Goal: Task Accomplishment & Management: Manage account settings

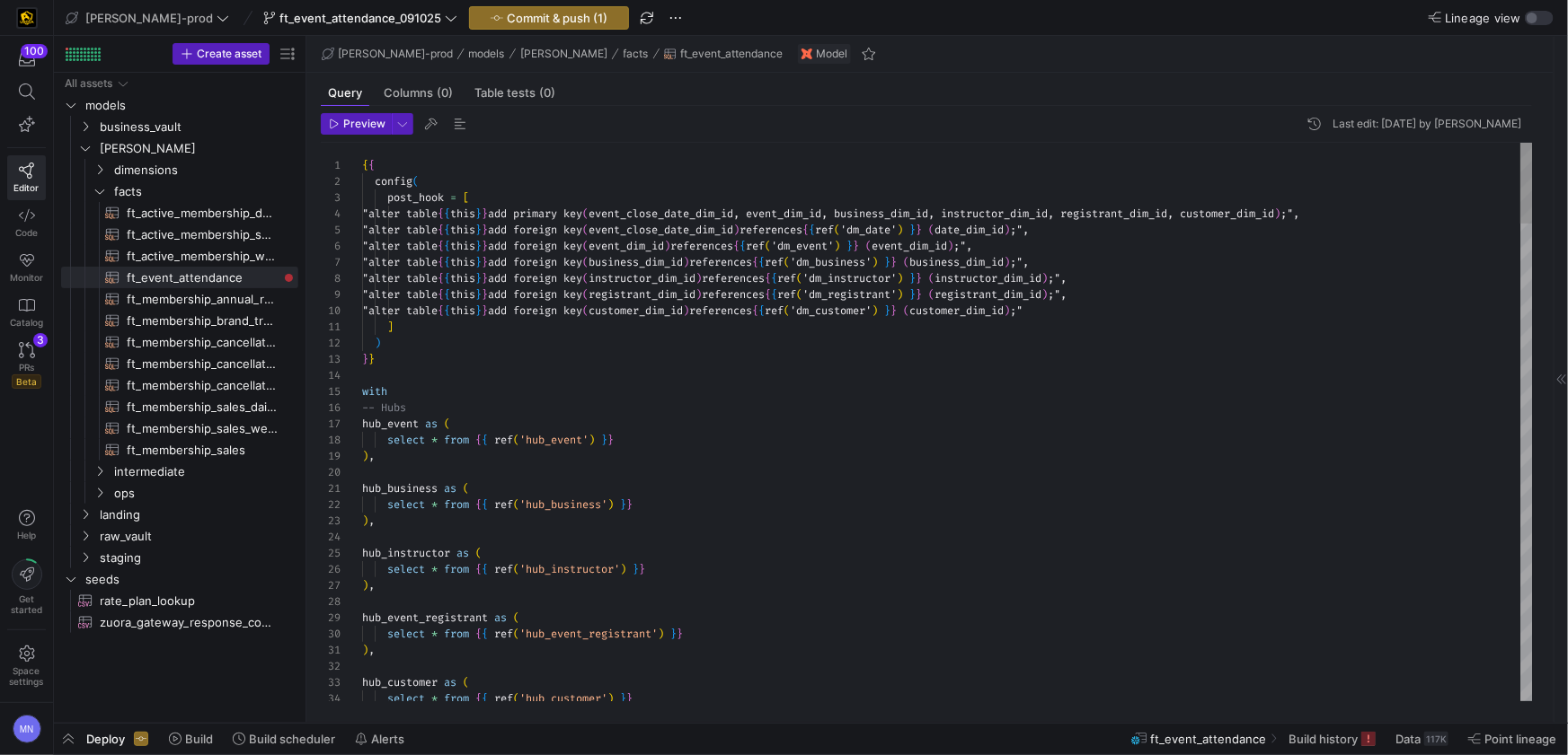
type textarea "] ) }} with -- Hubs hub_event as ( select * from {{ ref('hub_event') }} ),"
click at [940, 384] on div "with" at bounding box center [948, 391] width 1170 height 16
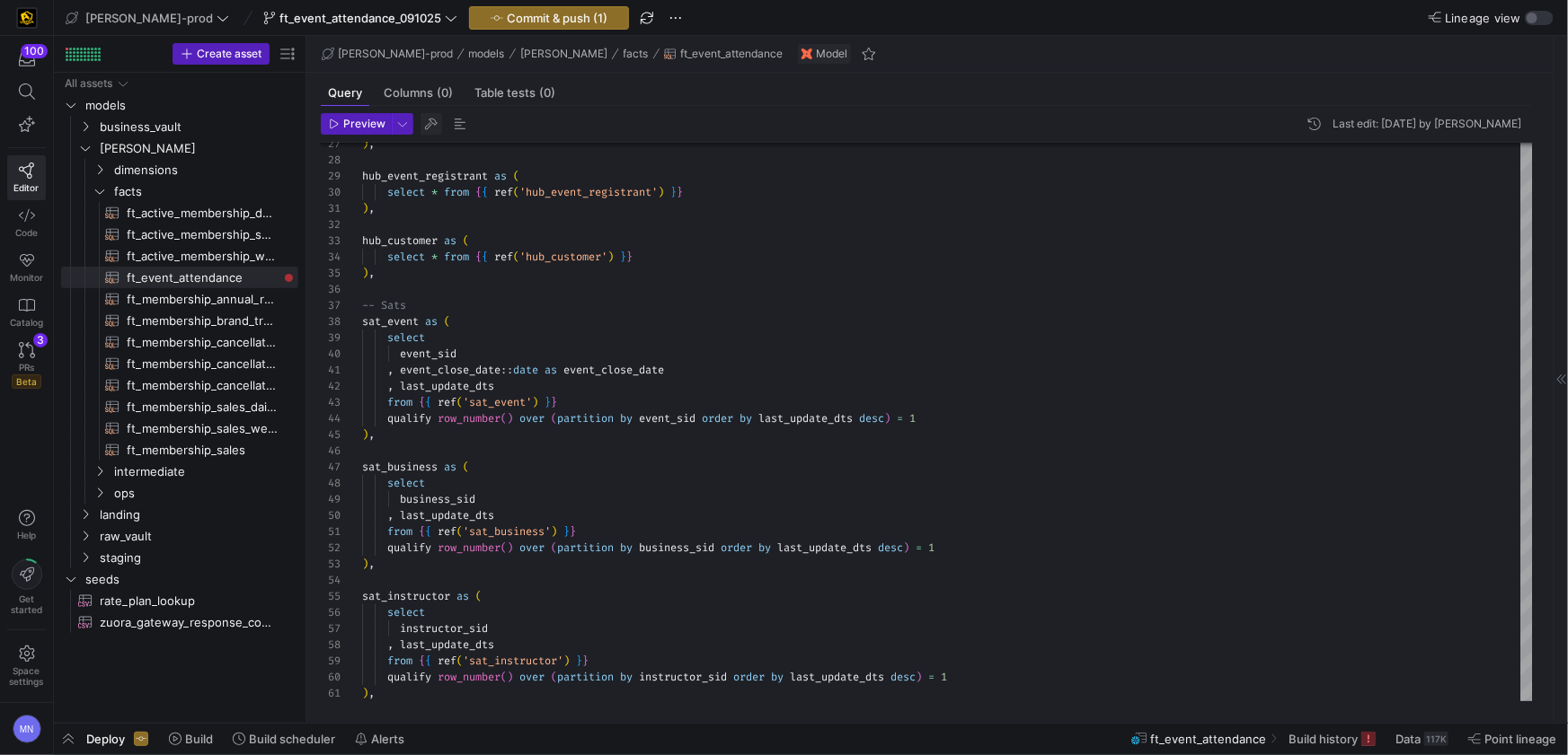
click at [435, 126] on span "button" at bounding box center [431, 124] width 22 height 22
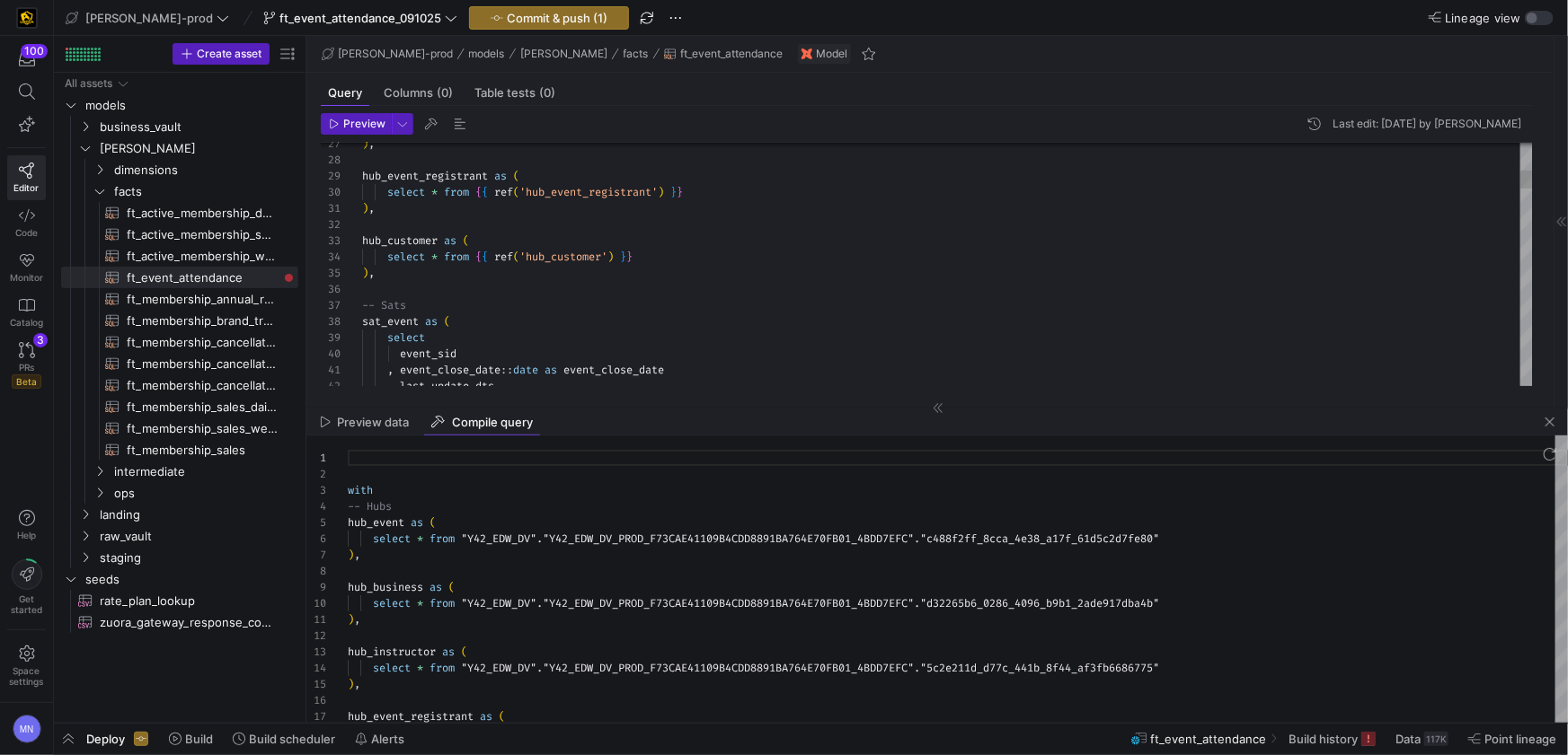
scroll to position [162, 0]
click at [727, 588] on div "hub_business as (" at bounding box center [957, 587] width 1220 height 16
type textarea "with -- Hubs hub_event as ( select * from "Y42_EDW_DV"."Y42_EDW_DV_PROD_F73CAE4…"
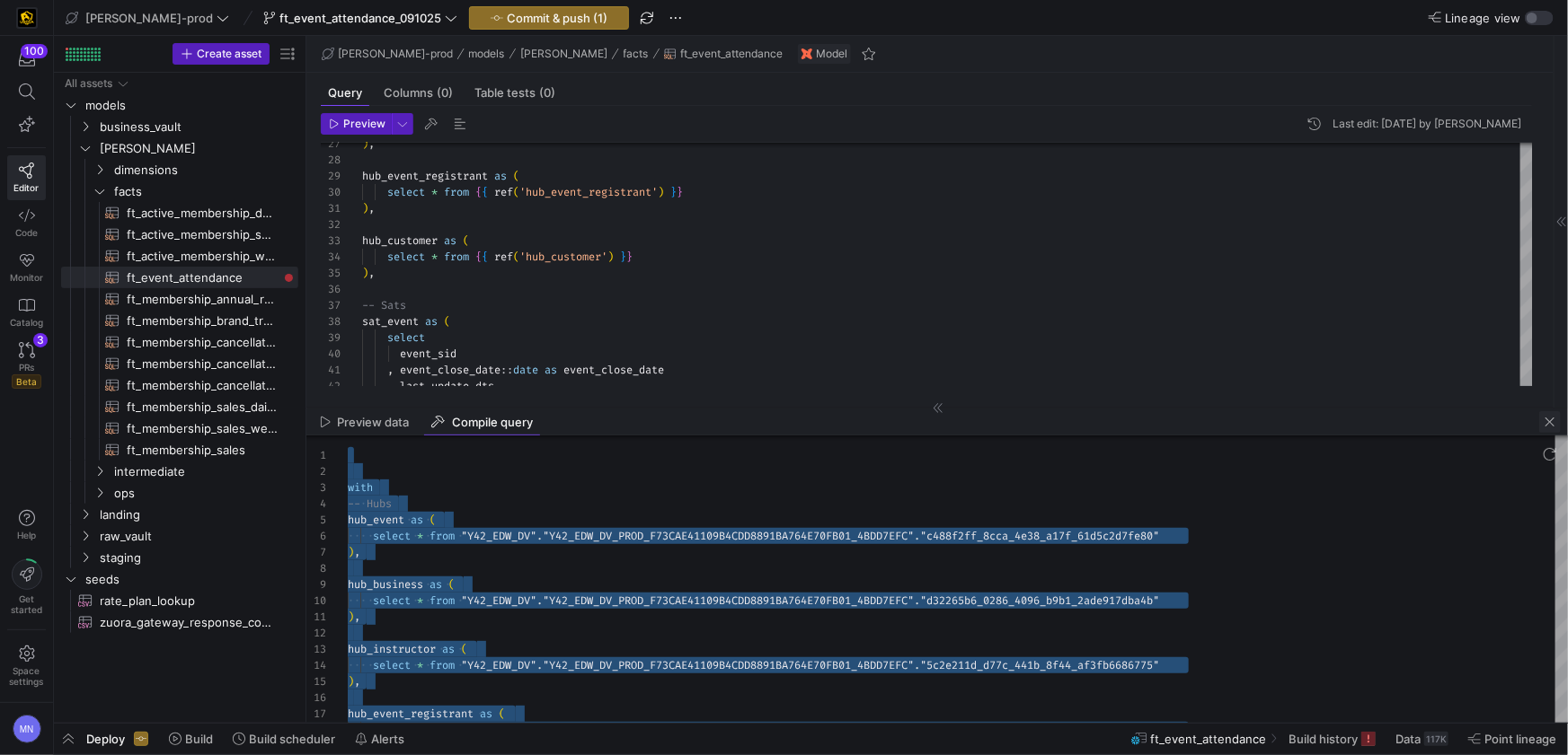
click at [1546, 431] on span "button" at bounding box center [1549, 421] width 22 height 22
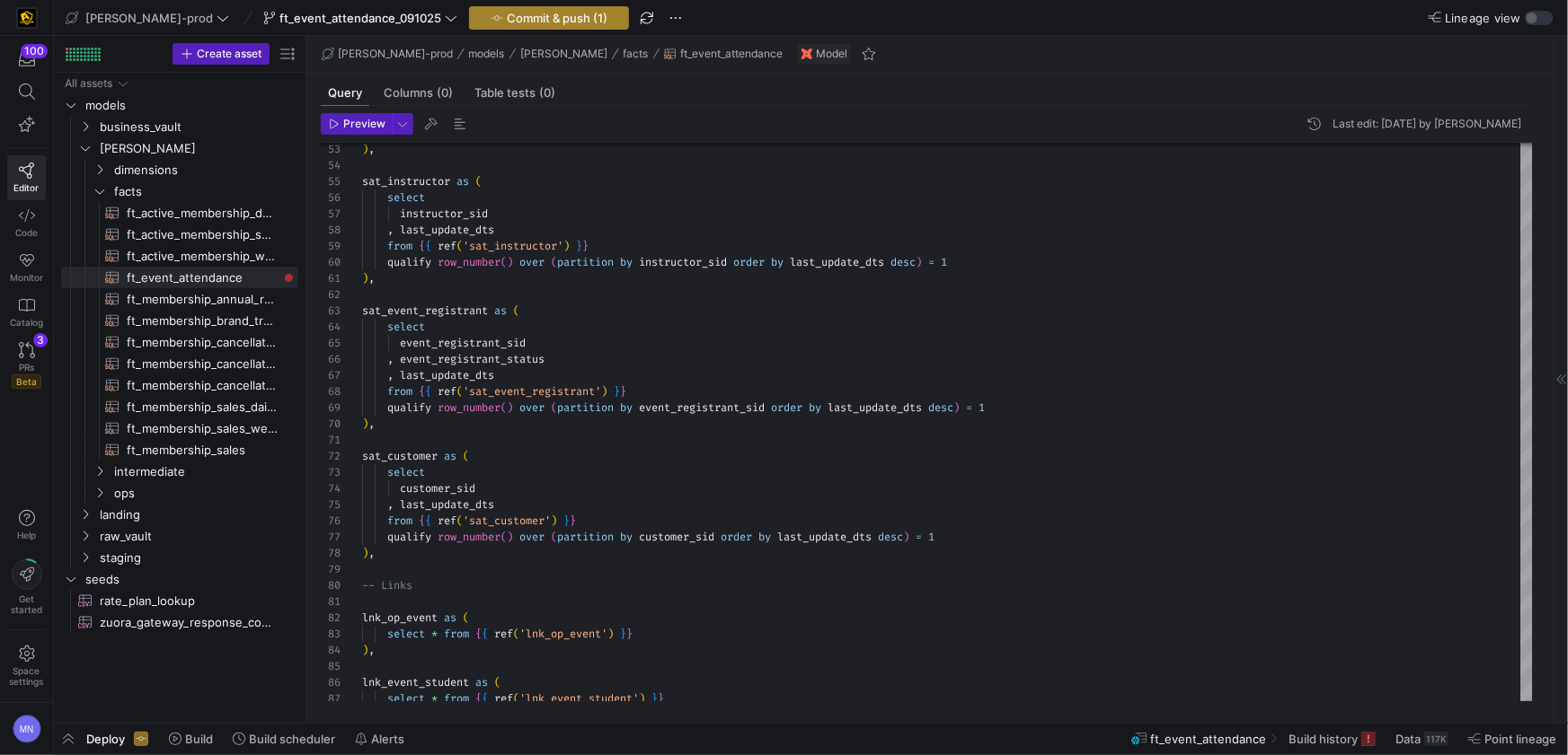
click at [470, 24] on span "button" at bounding box center [549, 18] width 158 height 22
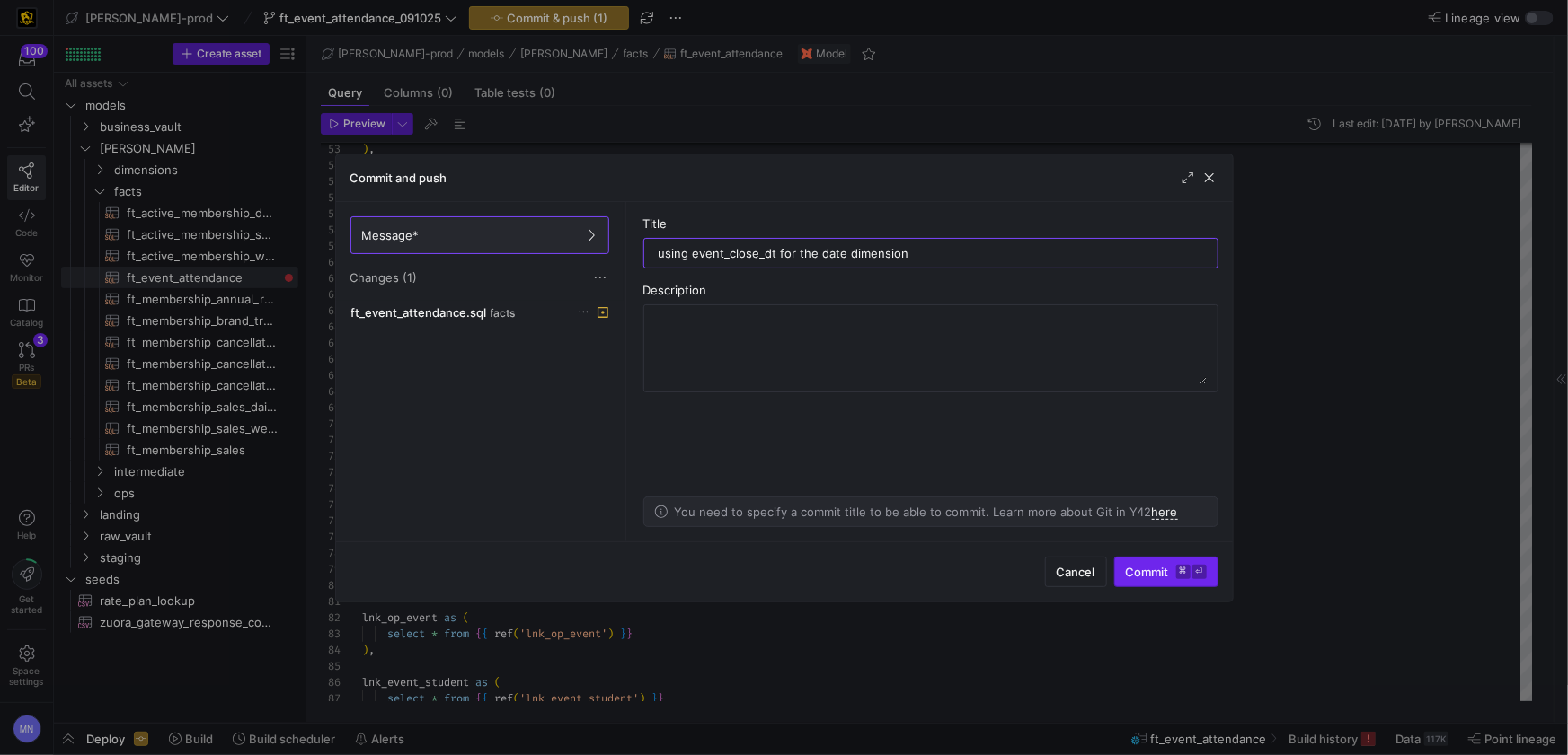
type input "using event_close_dt for the date dimension"
click at [1136, 575] on span "Commit ⌘ ⏎" at bounding box center [1166, 571] width 81 height 14
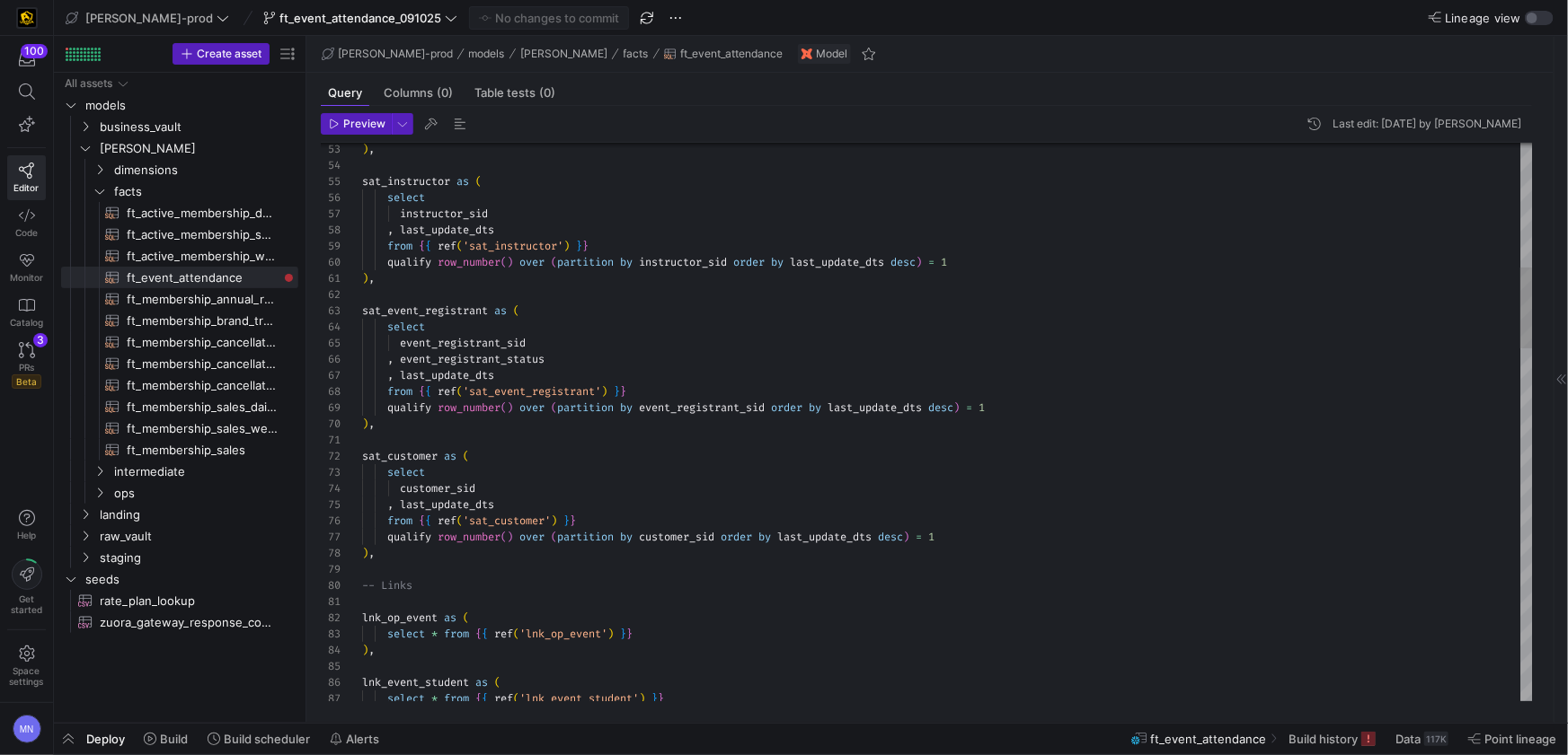
type textarea "), sat_event_registrant as ( select event_registrant_sid , event_registrant_sta…"
click at [980, 380] on div ", last_update_dts" at bounding box center [948, 375] width 1170 height 16
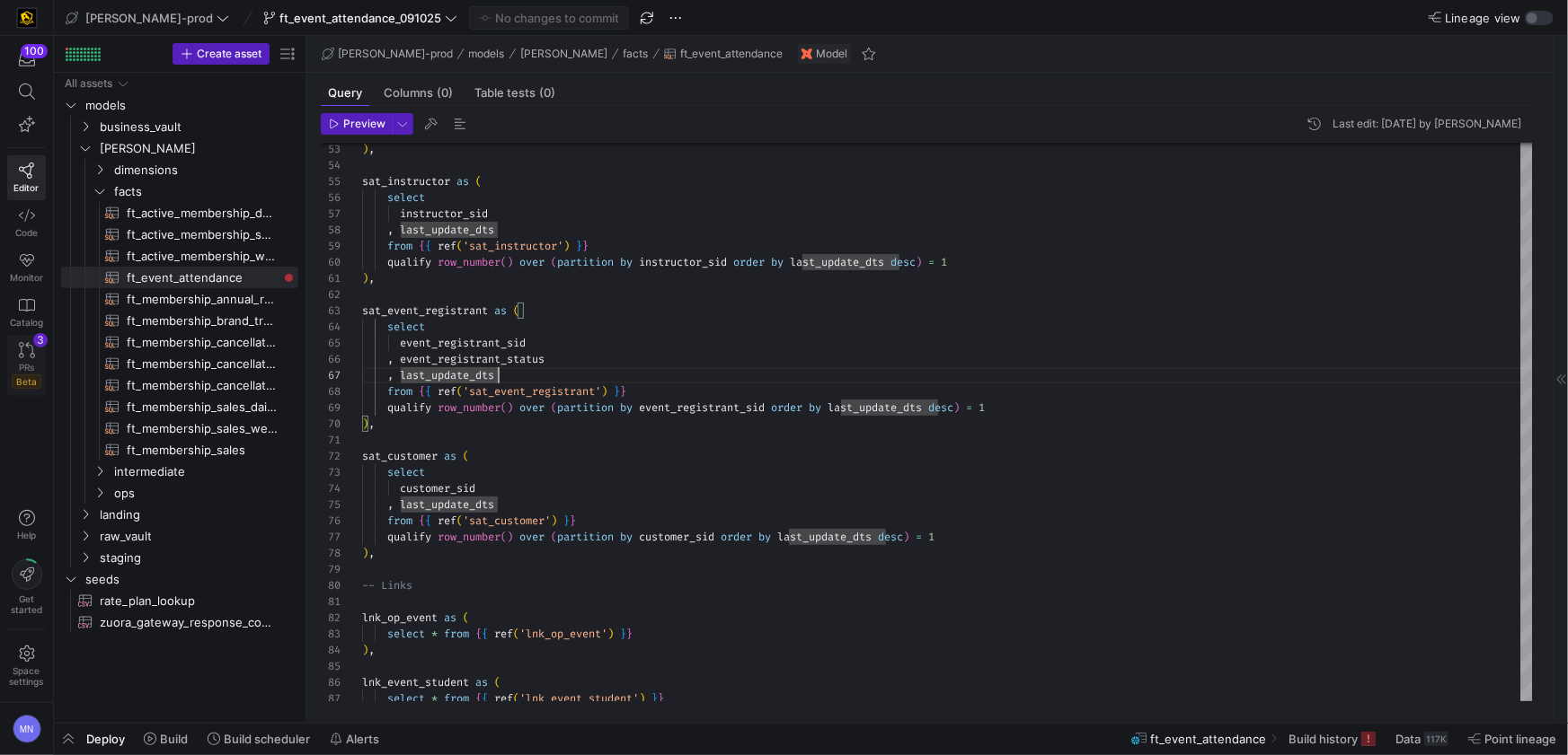
click at [32, 356] on icon at bounding box center [27, 350] width 16 height 16
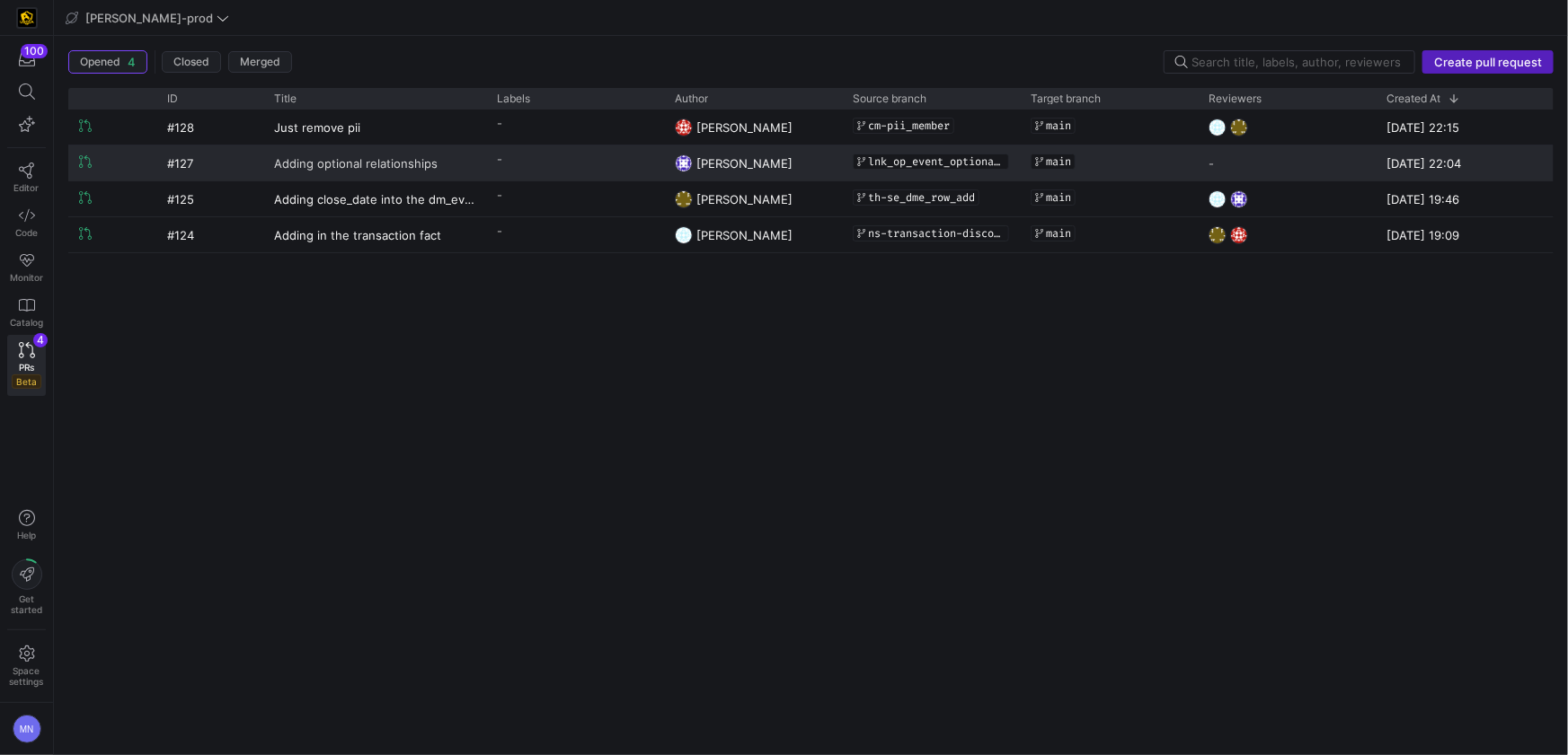
click at [377, 165] on span "Adding optional relationships" at bounding box center [356, 163] width 164 height 33
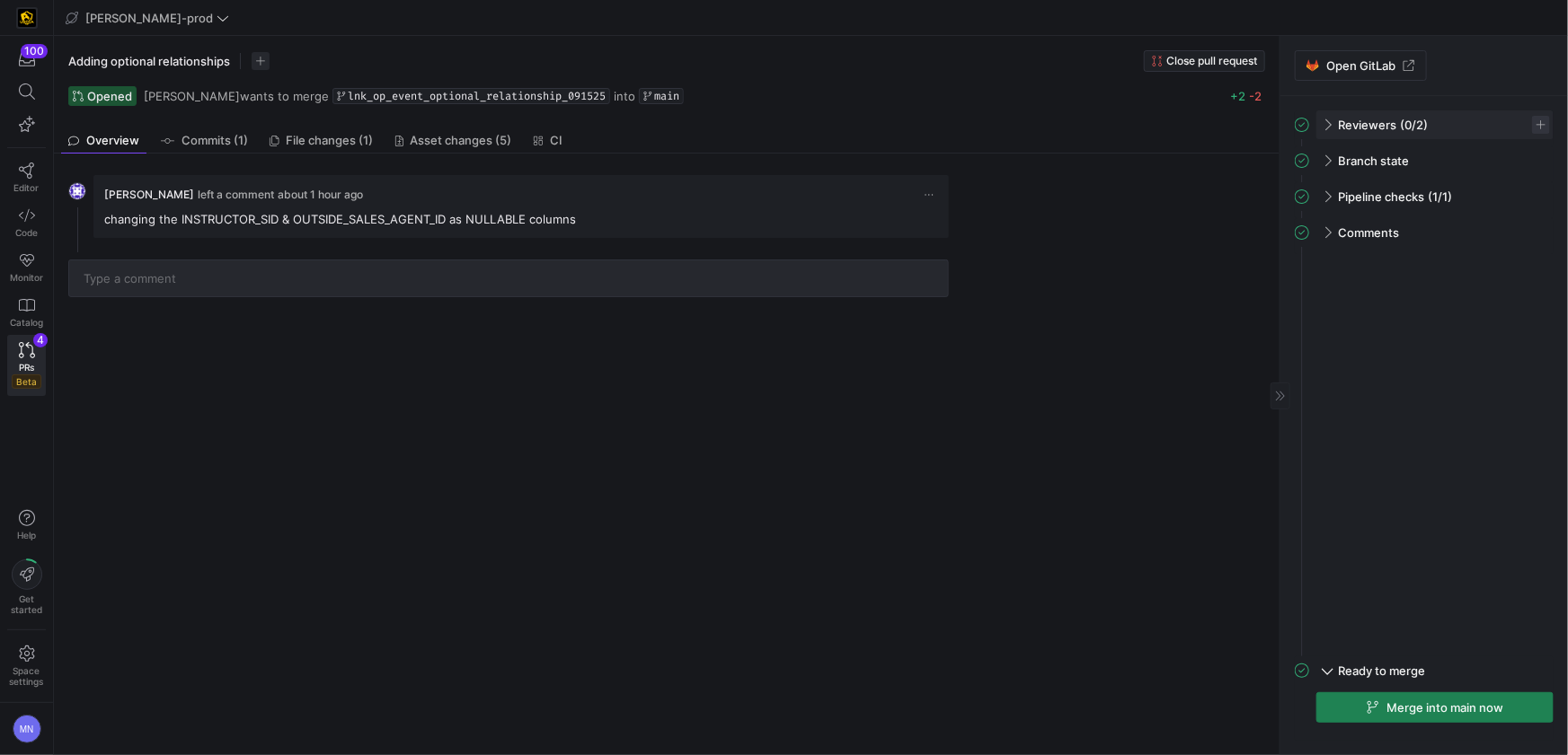
click at [1539, 125] on span "button" at bounding box center [1540, 125] width 18 height 18
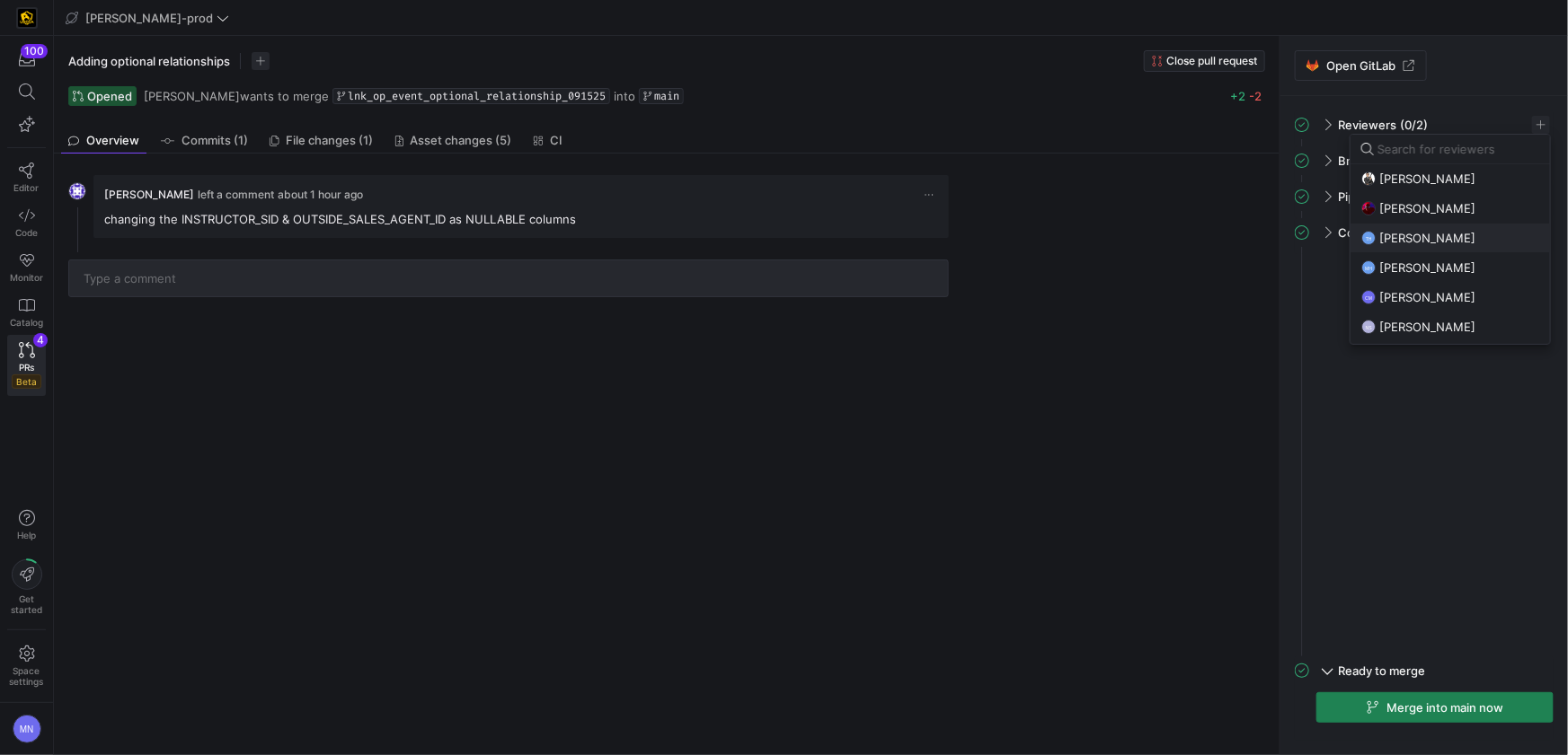
click at [1448, 236] on span "[PERSON_NAME]" at bounding box center [1426, 238] width 96 height 14
click at [1451, 300] on div "CM Caden Miller" at bounding box center [1450, 297] width 178 height 14
click at [1451, 319] on span "[PERSON_NAME]" at bounding box center [1426, 326] width 96 height 14
click at [1493, 302] on div "CM Caden Miller" at bounding box center [1450, 297] width 178 height 14
click at [1491, 397] on div at bounding box center [784, 378] width 1568 height 755
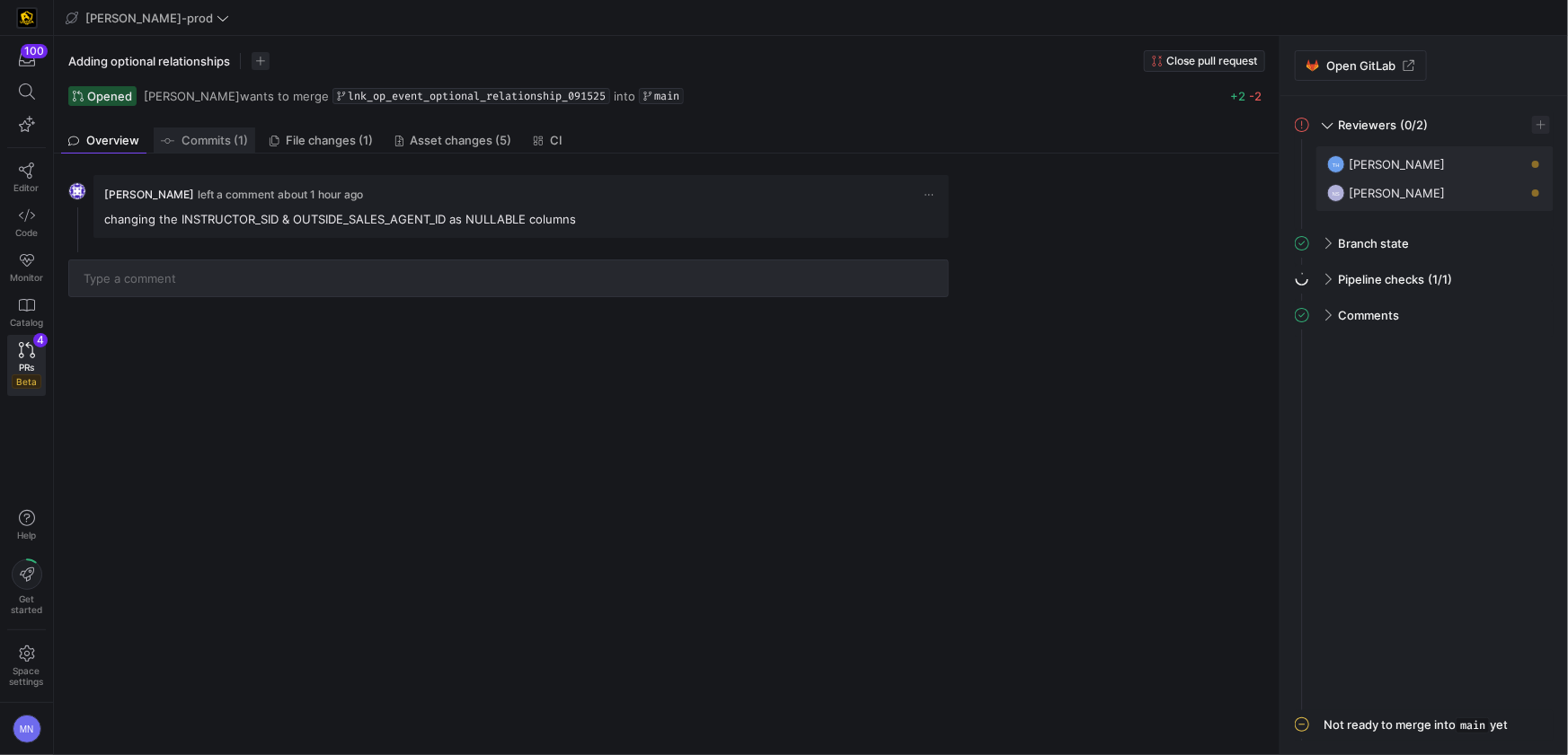
click at [223, 143] on span "Commits (1)" at bounding box center [215, 141] width 67 height 11
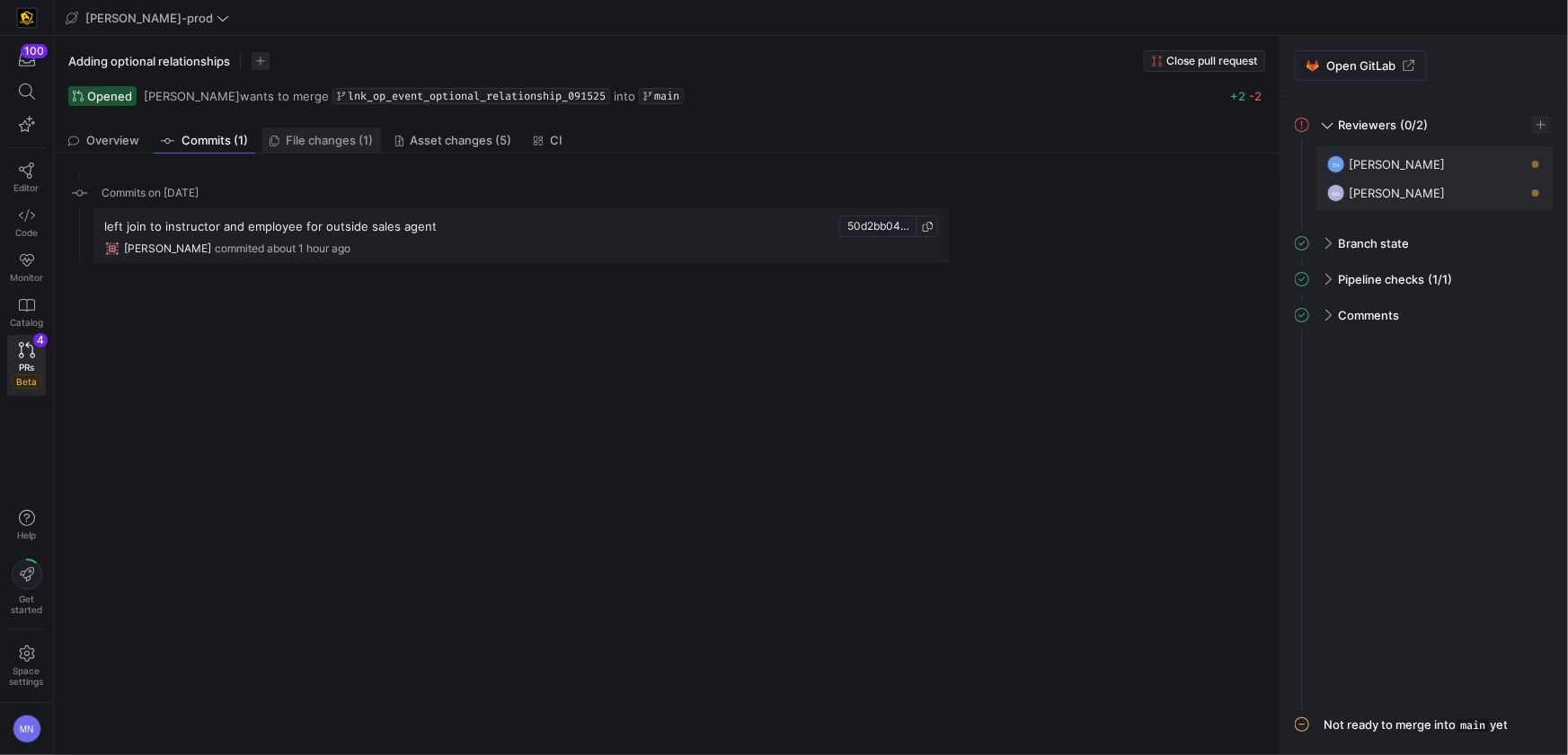
click at [320, 139] on span "File changes (1)" at bounding box center [330, 141] width 88 height 11
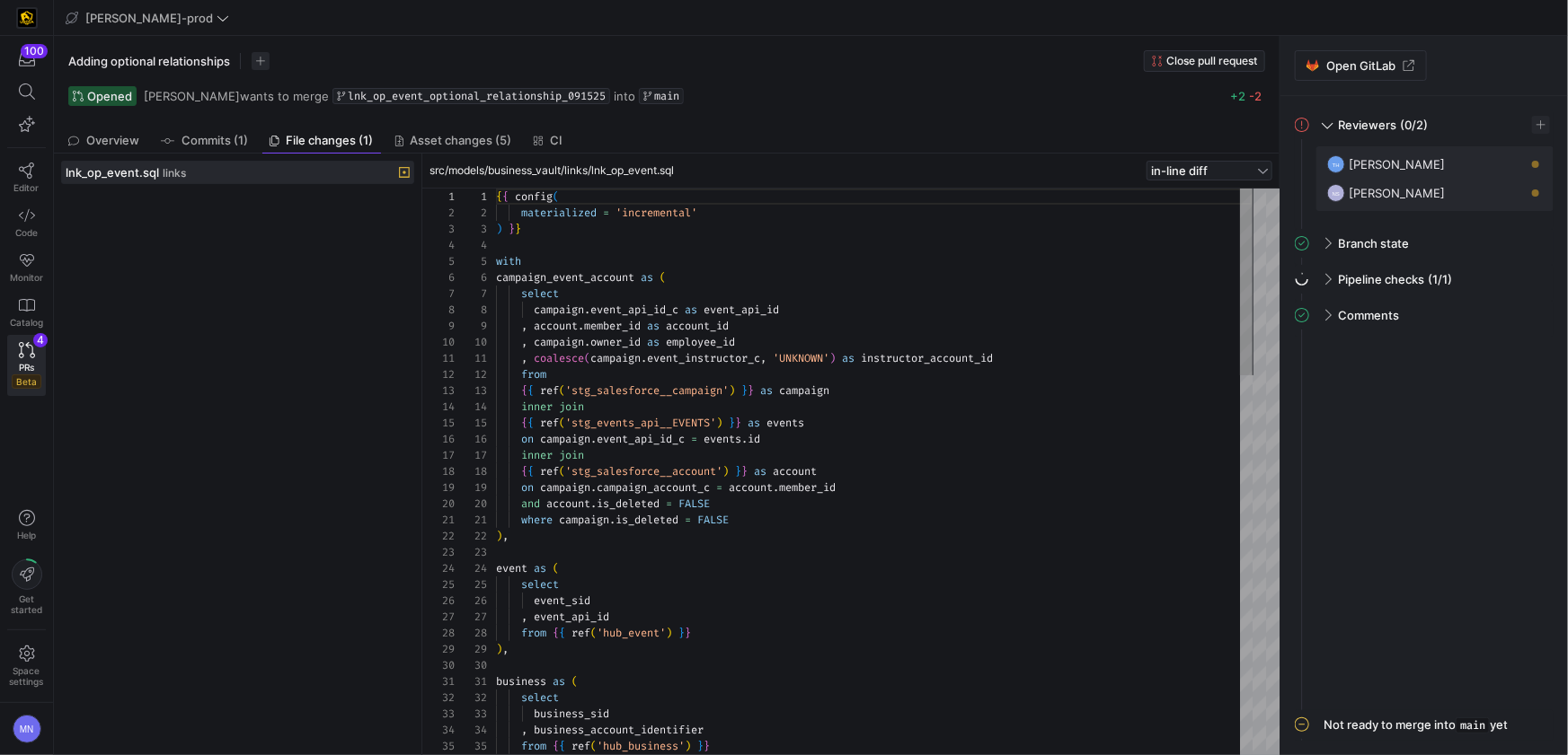
scroll to position [162, 0]
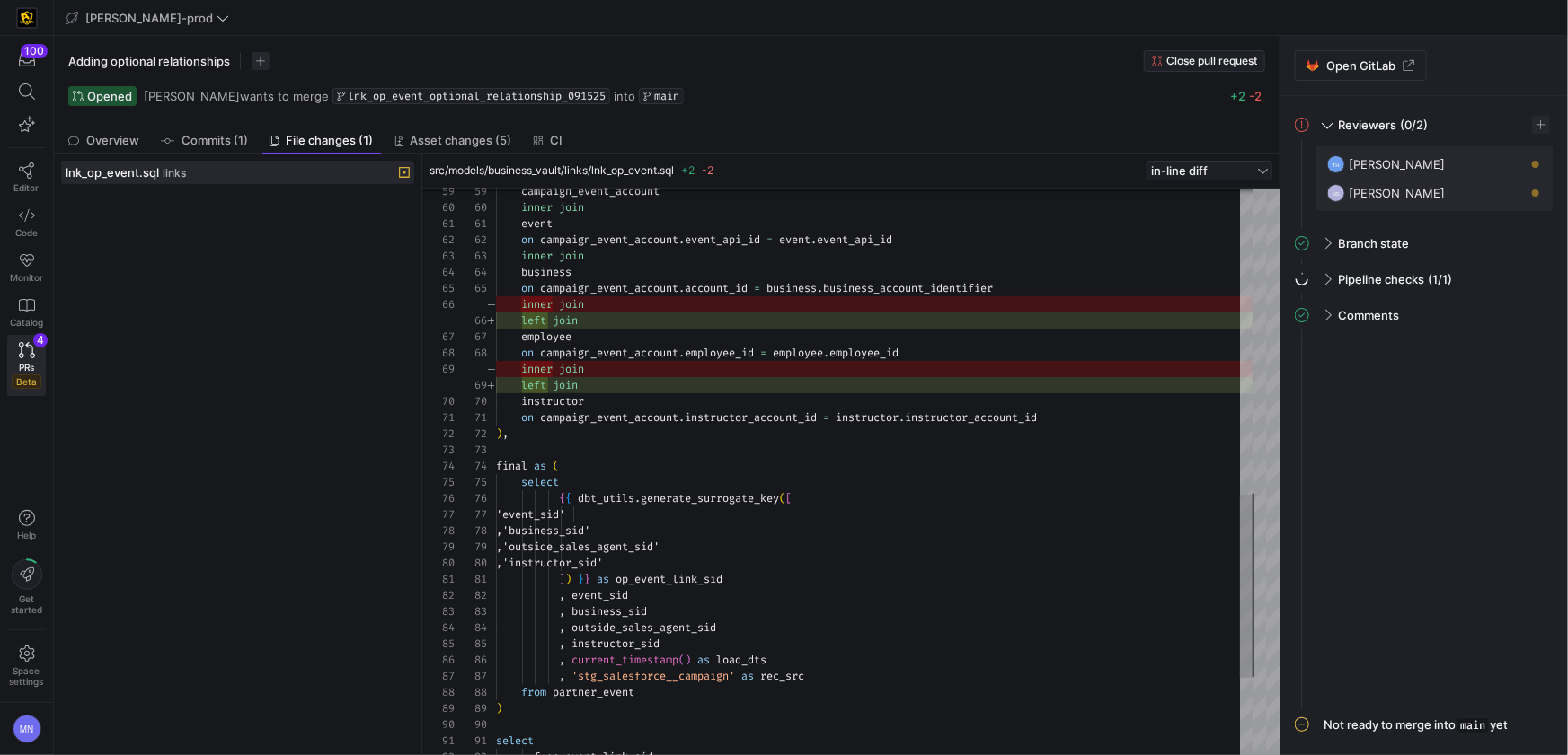
type textarea "event on campaign_event_account.event_api_id = event.event_api_id inner join bu…"
click at [572, 406] on span "instructor" at bounding box center [553, 401] width 63 height 14
click at [572, 407] on span "instructor" at bounding box center [553, 401] width 63 height 14
click at [554, 330] on div "campaign_event_account inner join event on campaign_event_account . event_api_i…" at bounding box center [873, 119] width 756 height 1746
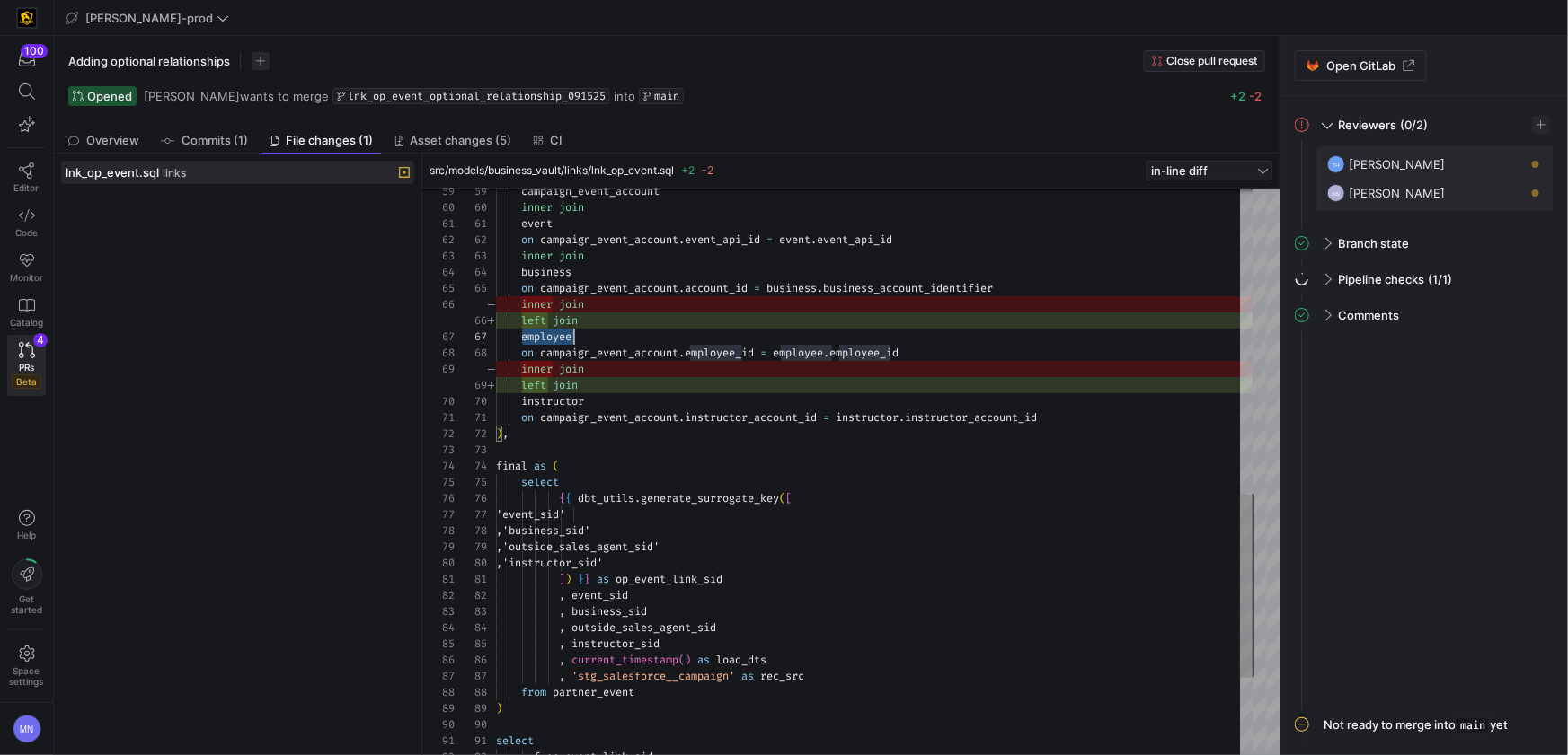
click at [554, 330] on div "campaign_event_account inner join event on campaign_event_account . event_api_i…" at bounding box center [873, 119] width 756 height 1746
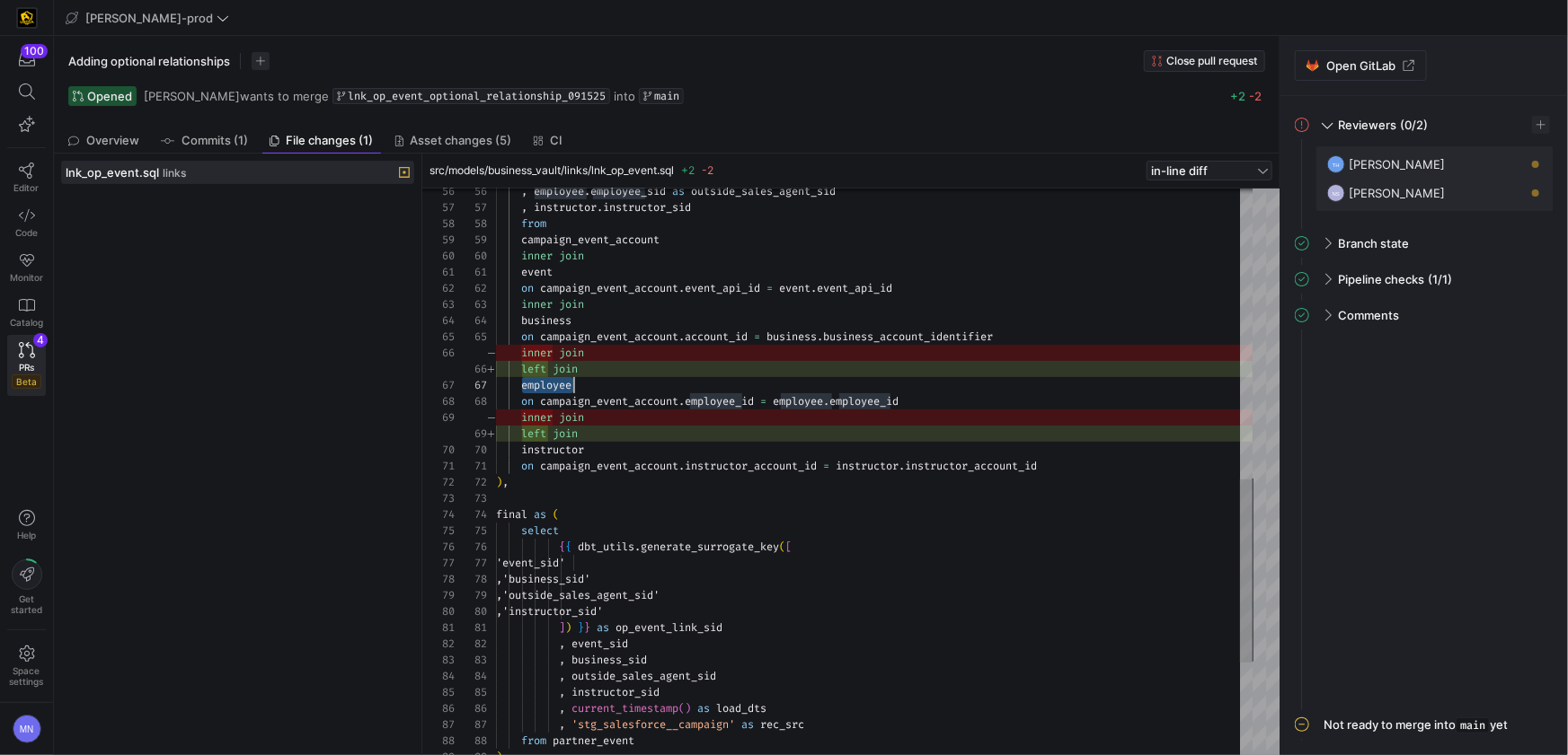
click at [546, 302] on span "inner" at bounding box center [537, 304] width 31 height 14
drag, startPoint x: 546, startPoint y: 302, endPoint x: 603, endPoint y: 362, distance: 82.8
click at [547, 303] on span "inner" at bounding box center [537, 304] width 31 height 14
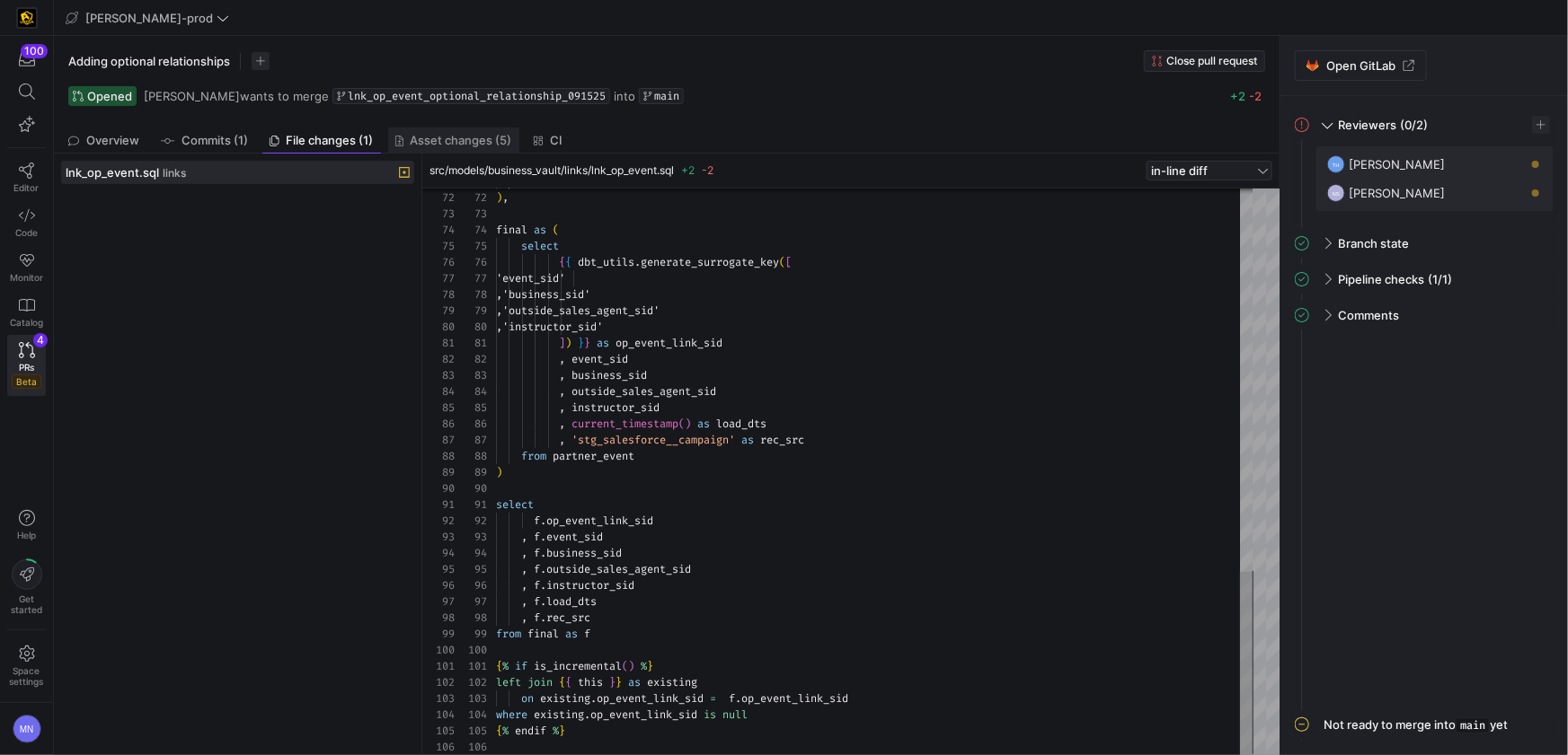
click at [442, 145] on span "Asset changes (5)" at bounding box center [461, 141] width 102 height 11
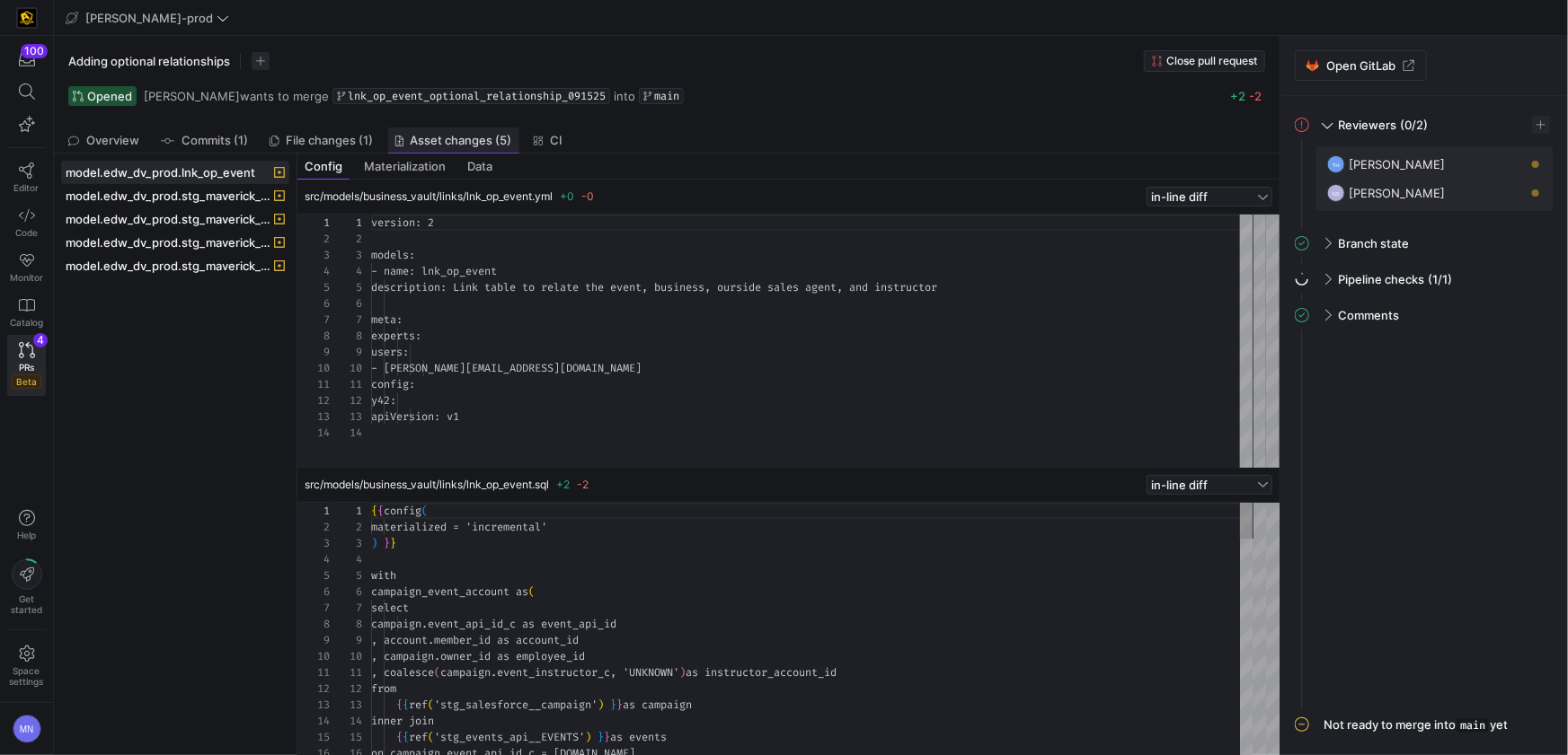
scroll to position [162, 0]
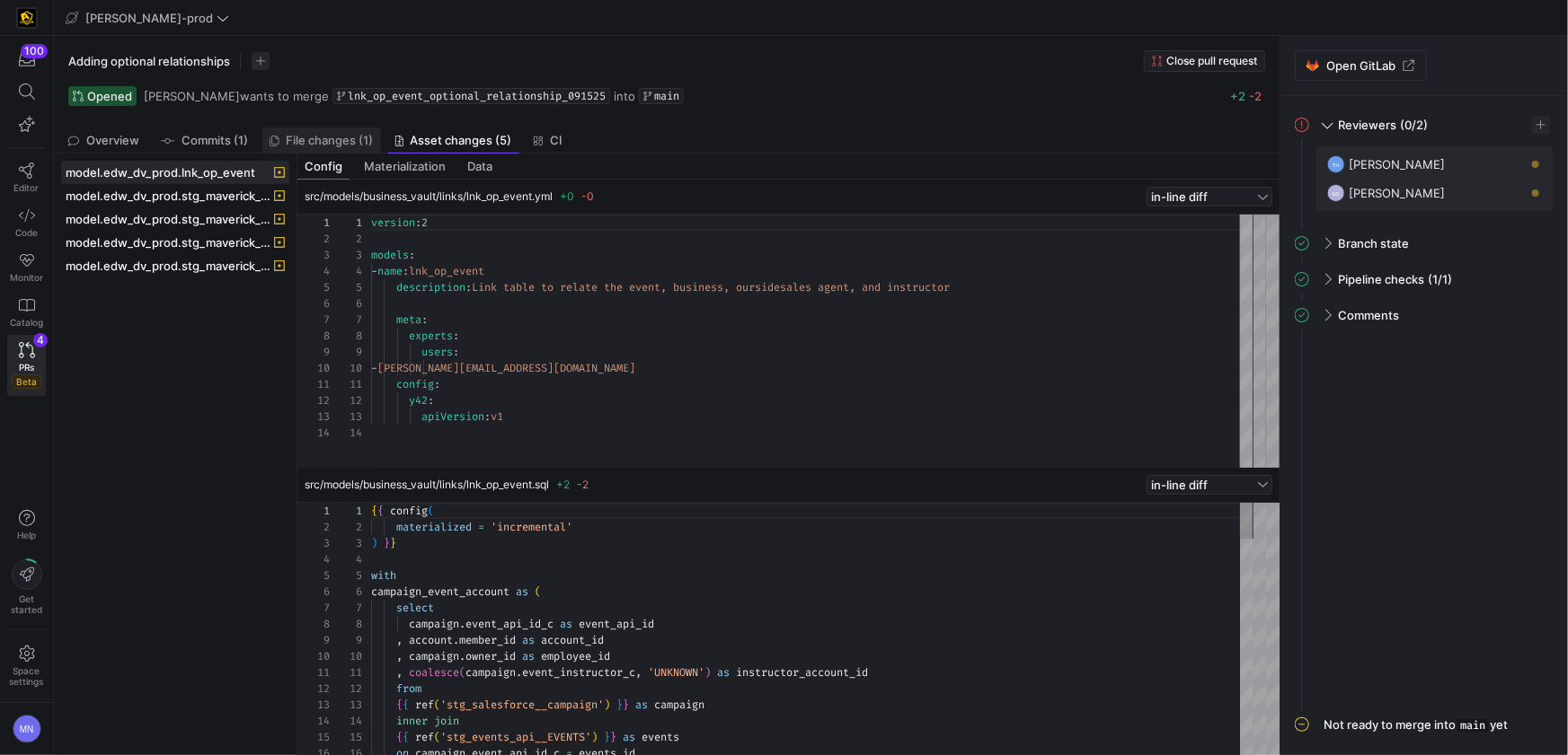
click at [320, 129] on link "File changes (1)" at bounding box center [322, 140] width 119 height 26
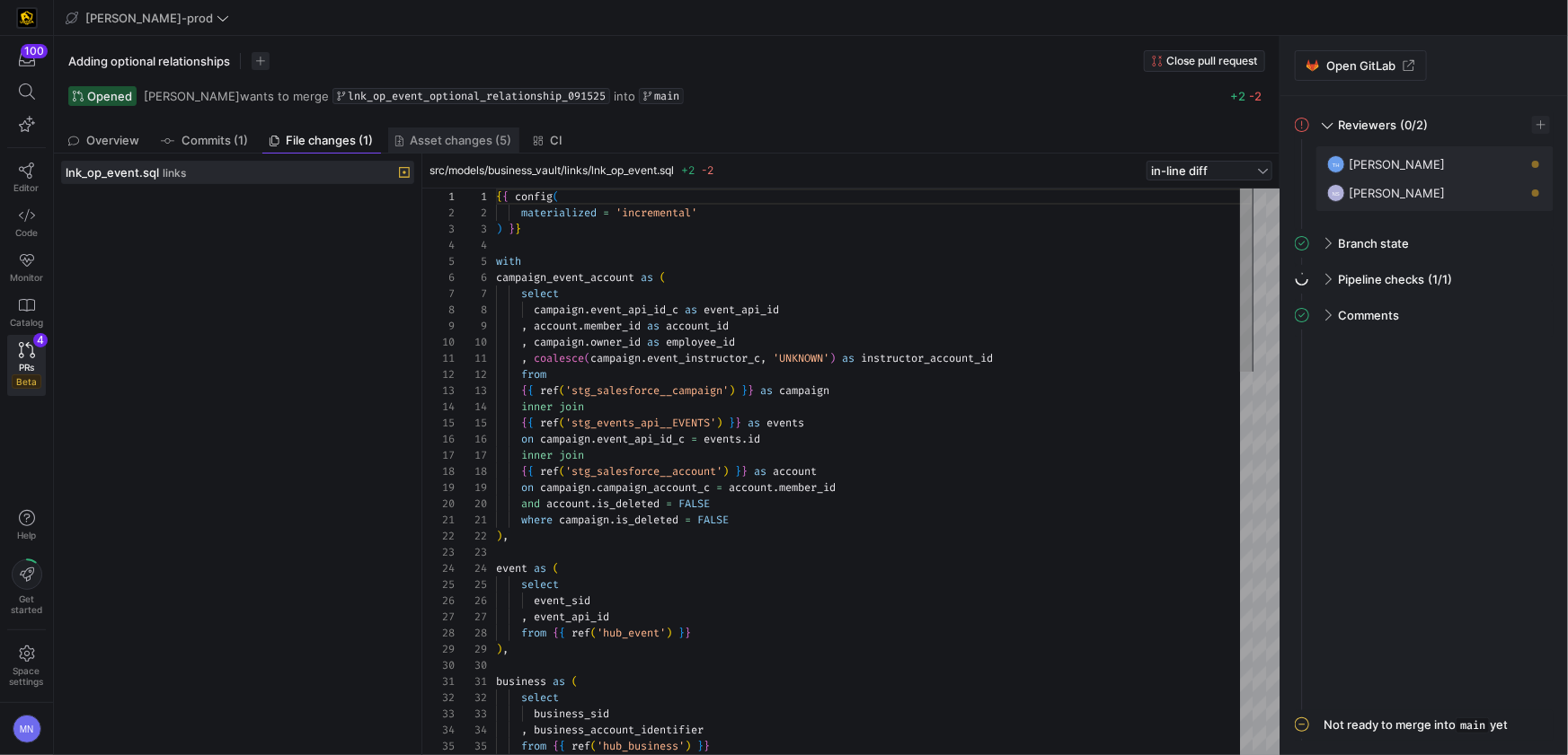
scroll to position [162, 0]
click at [443, 147] on link "Asset changes (5)" at bounding box center [454, 140] width 131 height 26
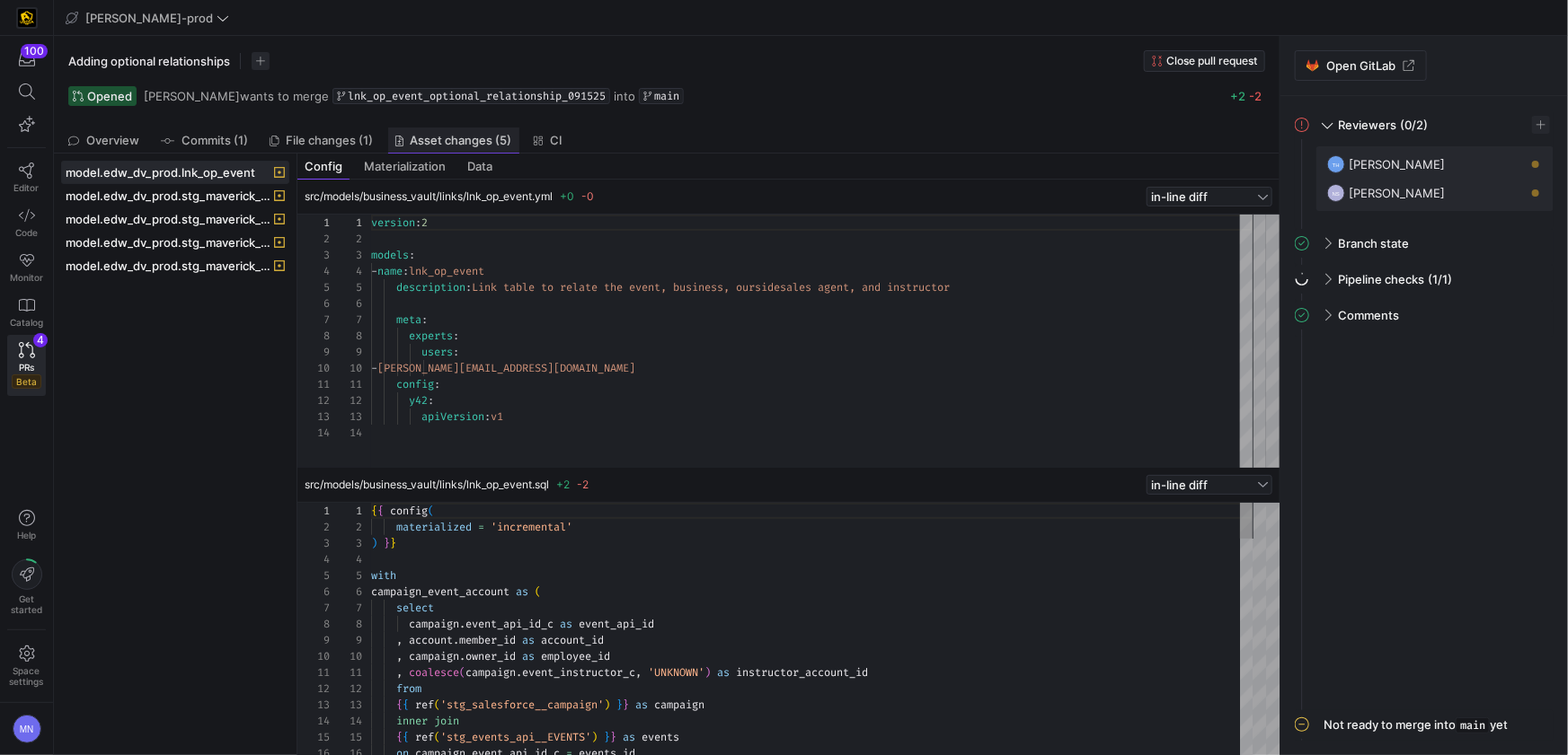
scroll to position [162, 0]
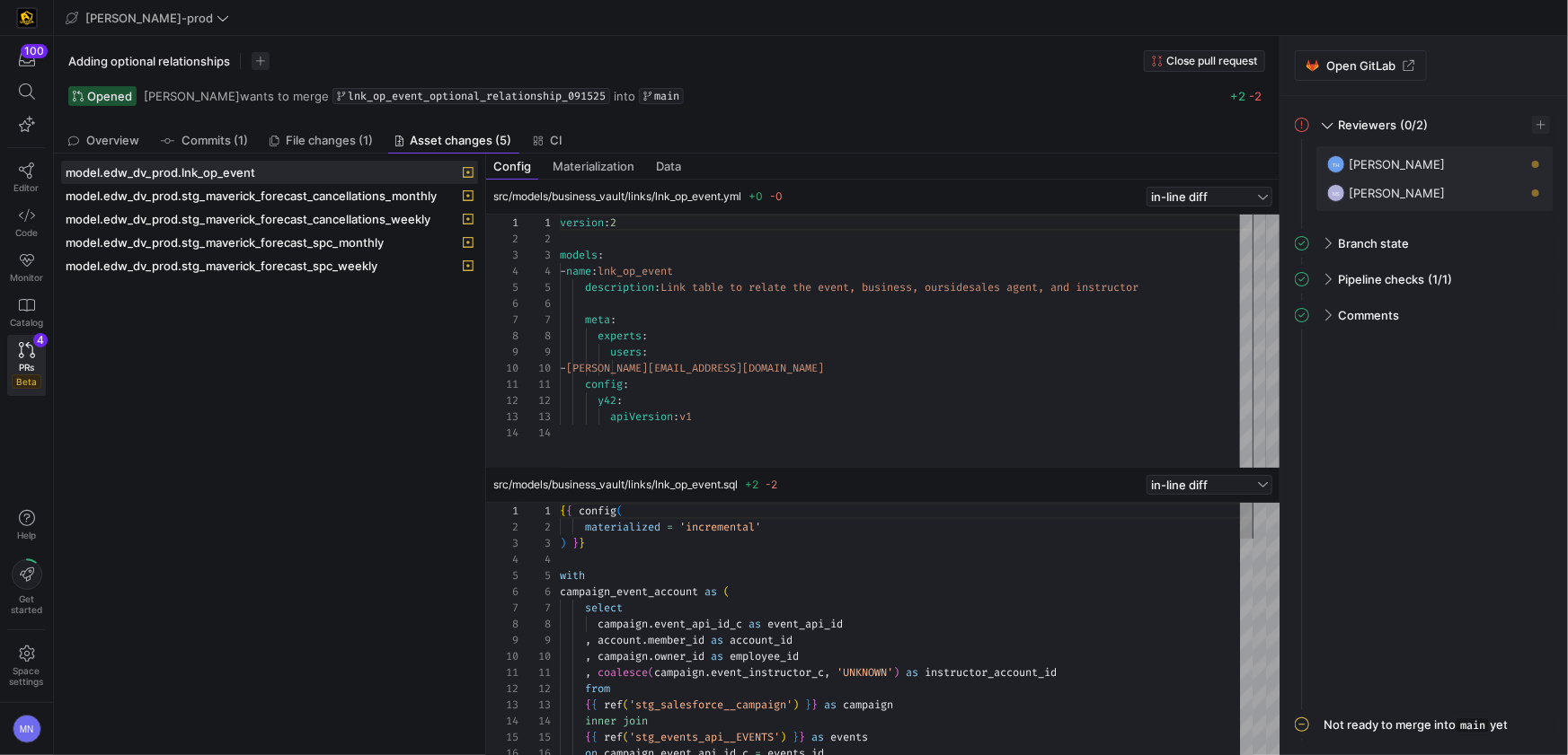
drag, startPoint x: 294, startPoint y: 206, endPoint x: 507, endPoint y: 214, distance: 213.2
click at [241, 170] on span "model.edw_dv_prod.lnk_op_event" at bounding box center [160, 172] width 189 height 14
click at [300, 139] on span "File changes (1)" at bounding box center [330, 141] width 88 height 11
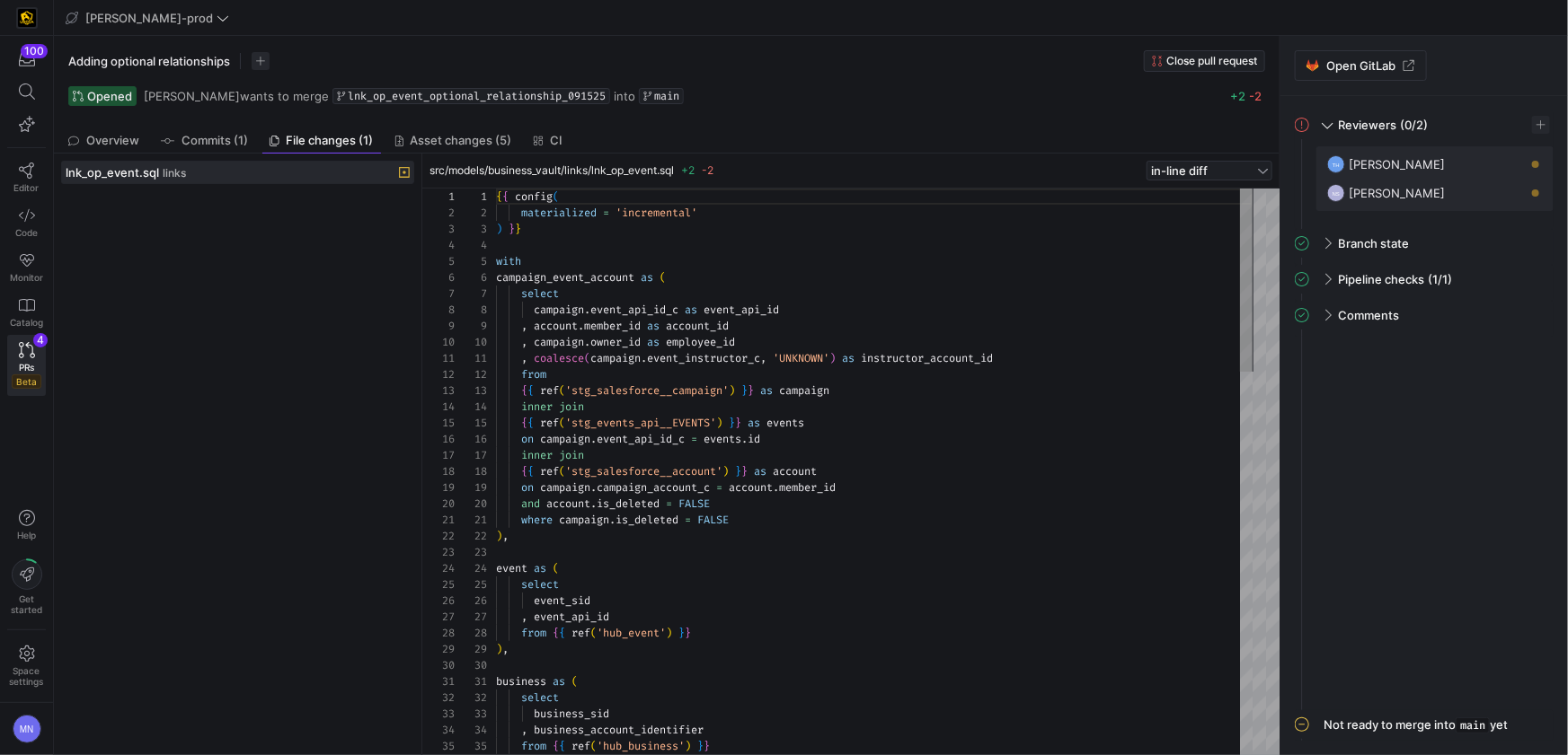
scroll to position [162, 0]
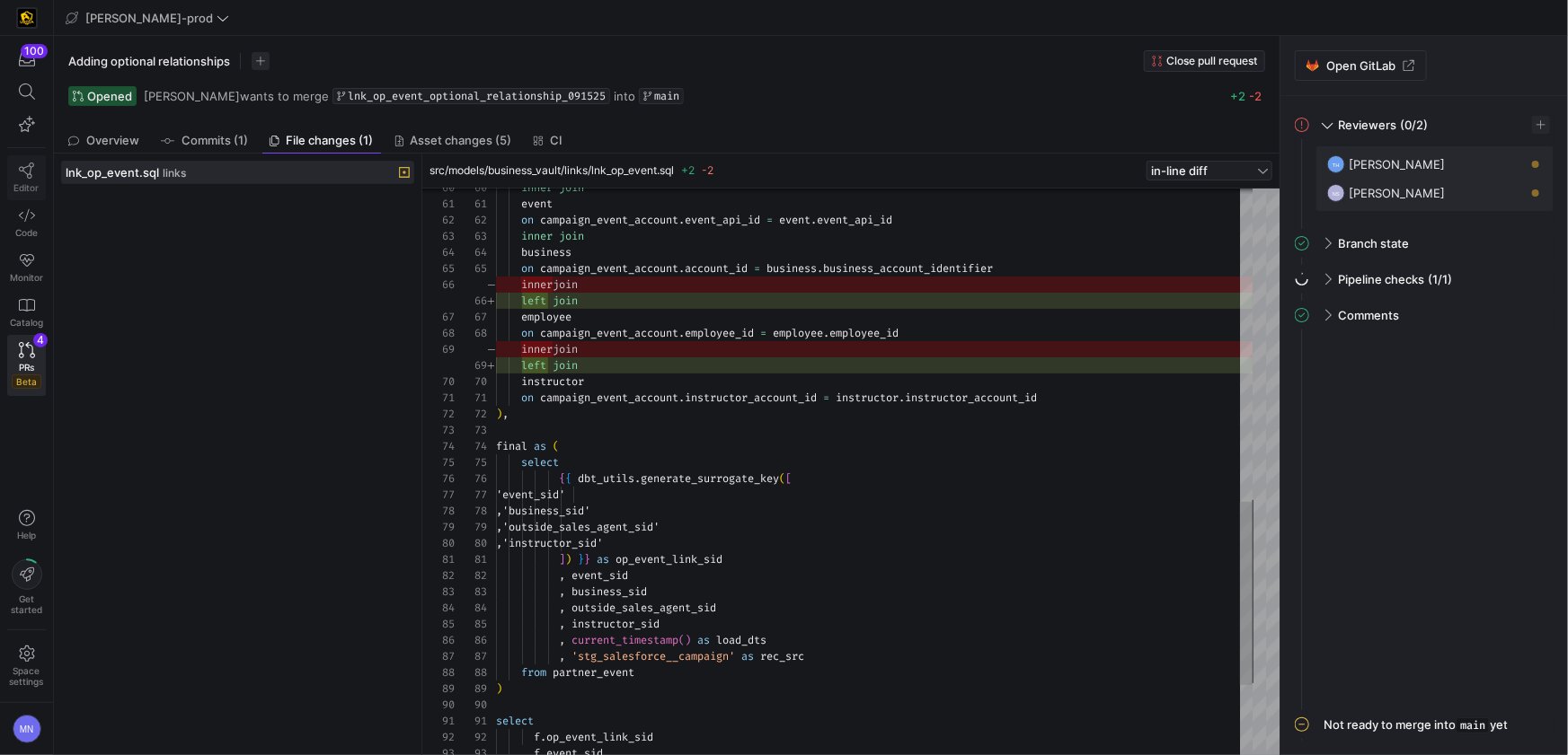
click at [29, 177] on icon at bounding box center [27, 170] width 16 height 16
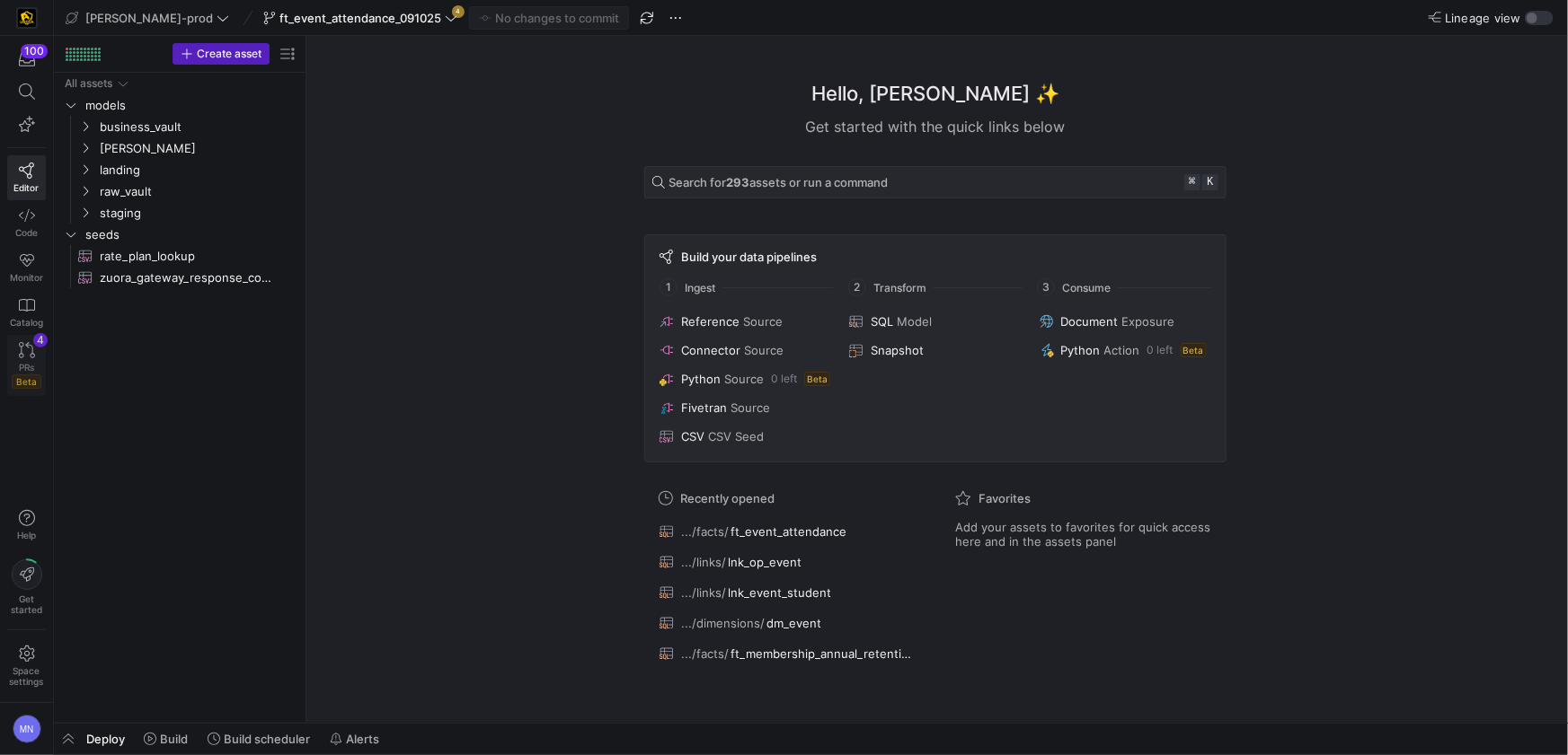
click at [45, 355] on link "PRs Beta 4" at bounding box center [27, 365] width 39 height 61
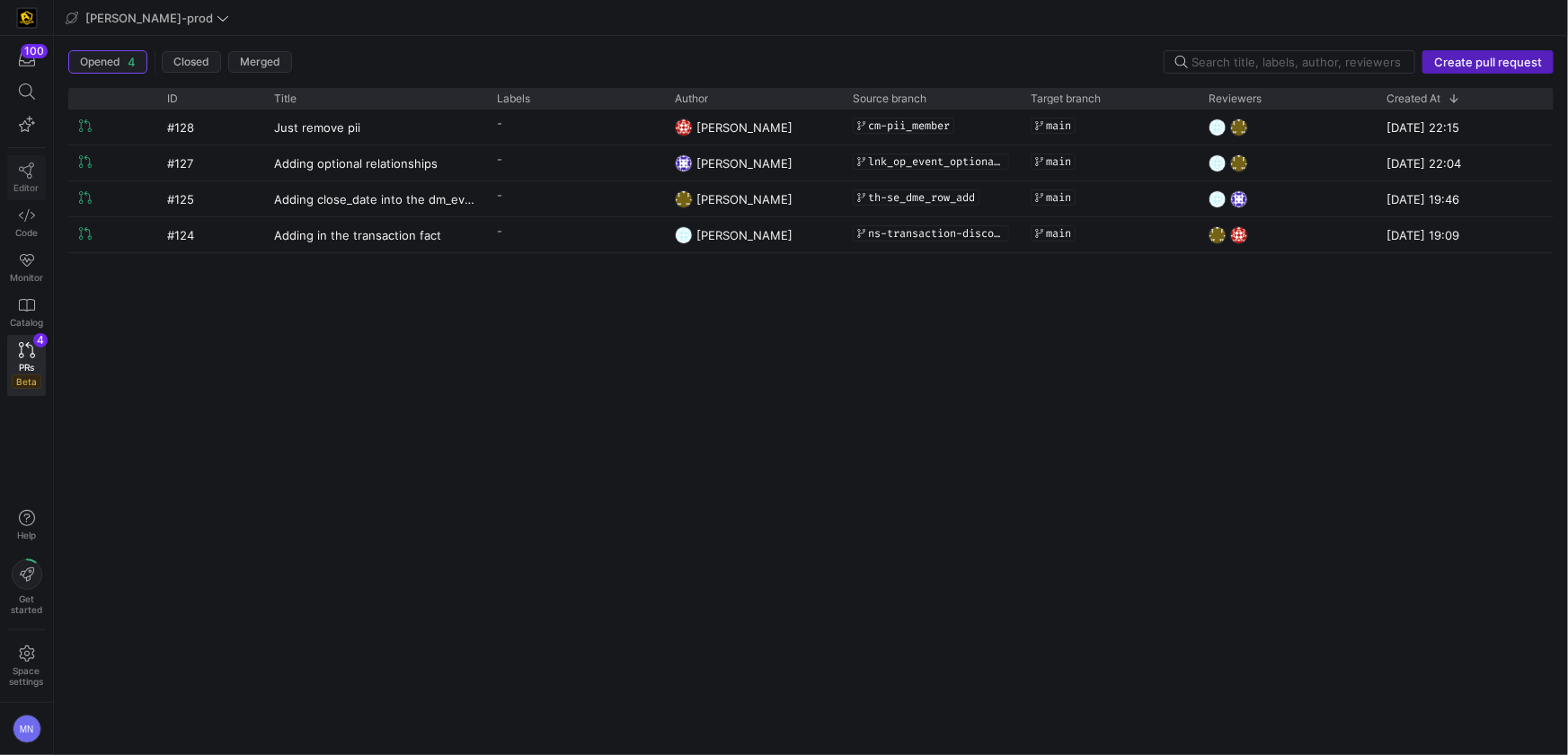
click at [36, 170] on link "Editor" at bounding box center [27, 177] width 39 height 45
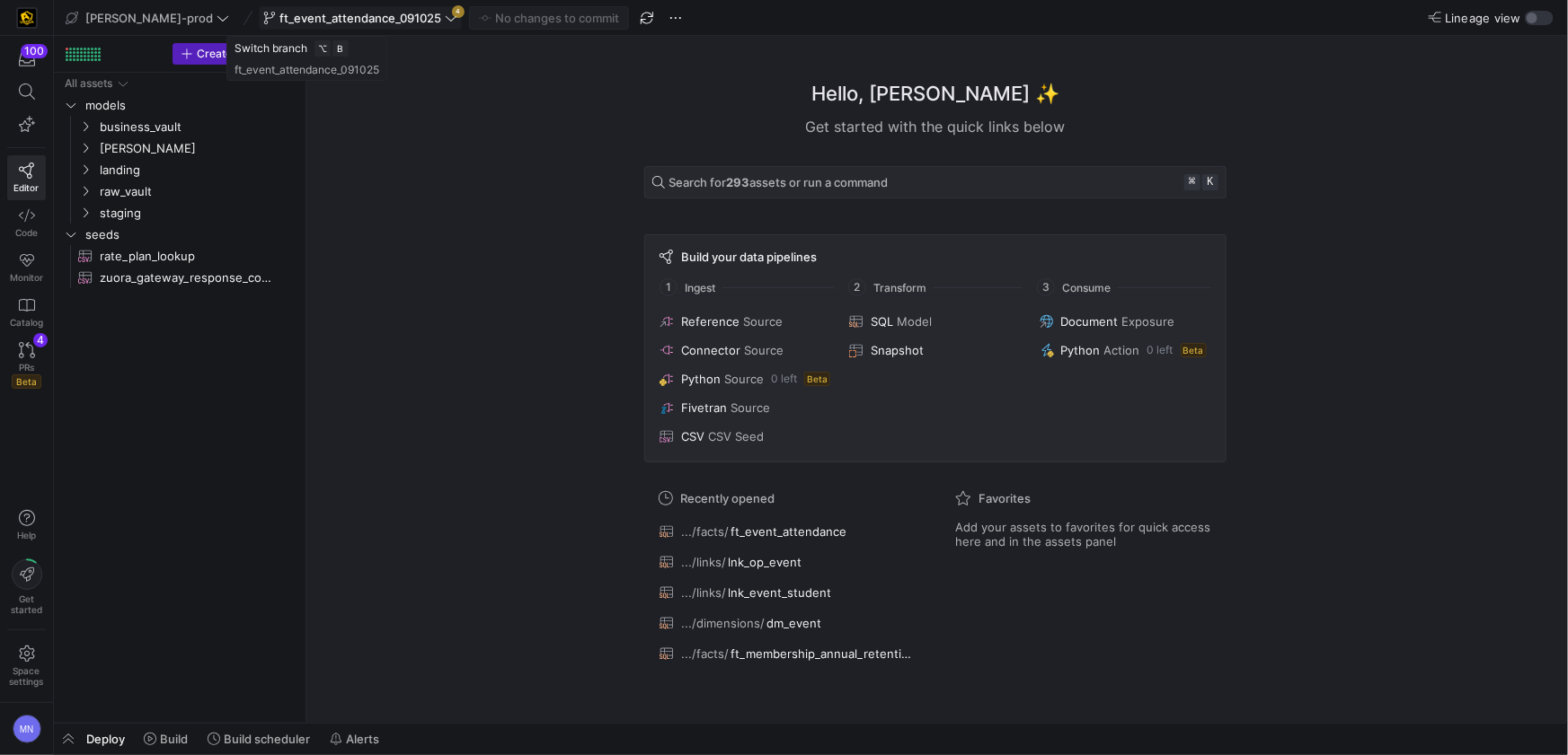
click at [379, 22] on span "ft_event_attendance_091025" at bounding box center [361, 17] width 162 height 14
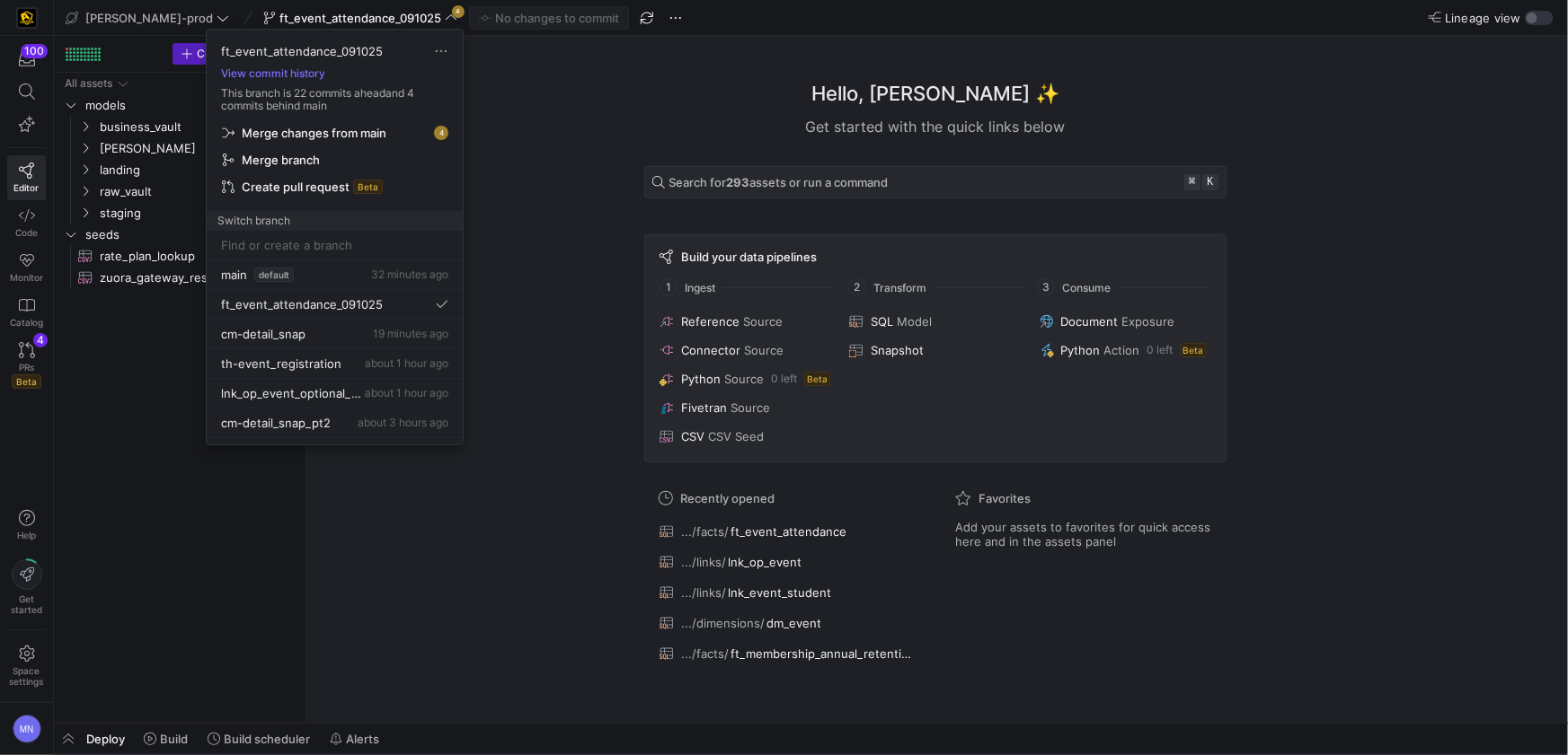
click at [370, 126] on span "Merge changes from main" at bounding box center [314, 132] width 145 height 14
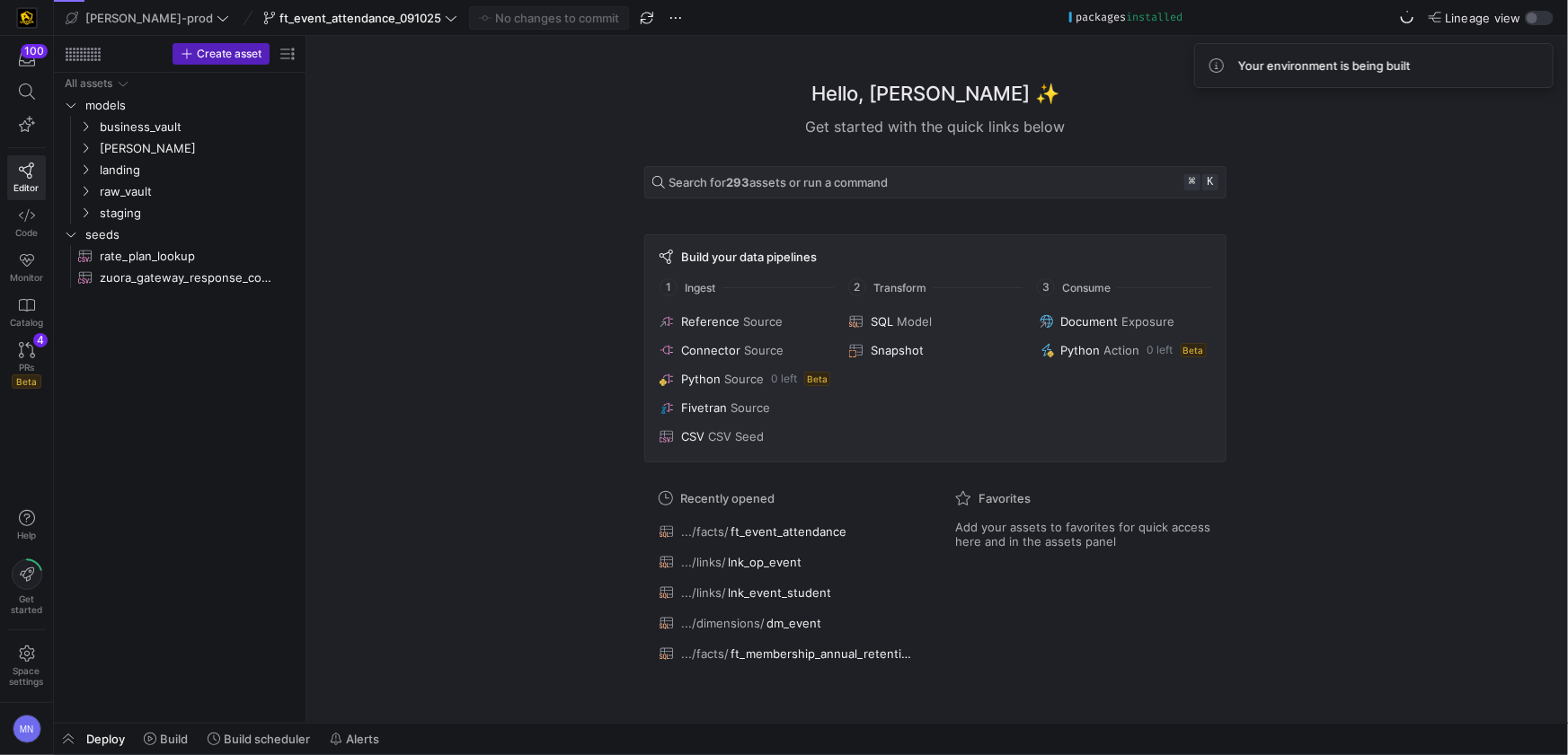
click at [599, 136] on div "Hello, Mohammad ✨ Get started with the quick links below Search for 293 assets …" at bounding box center [935, 379] width 1244 height 687
click at [85, 144] on icon "Press SPACE to select this row." at bounding box center [85, 147] width 12 height 10
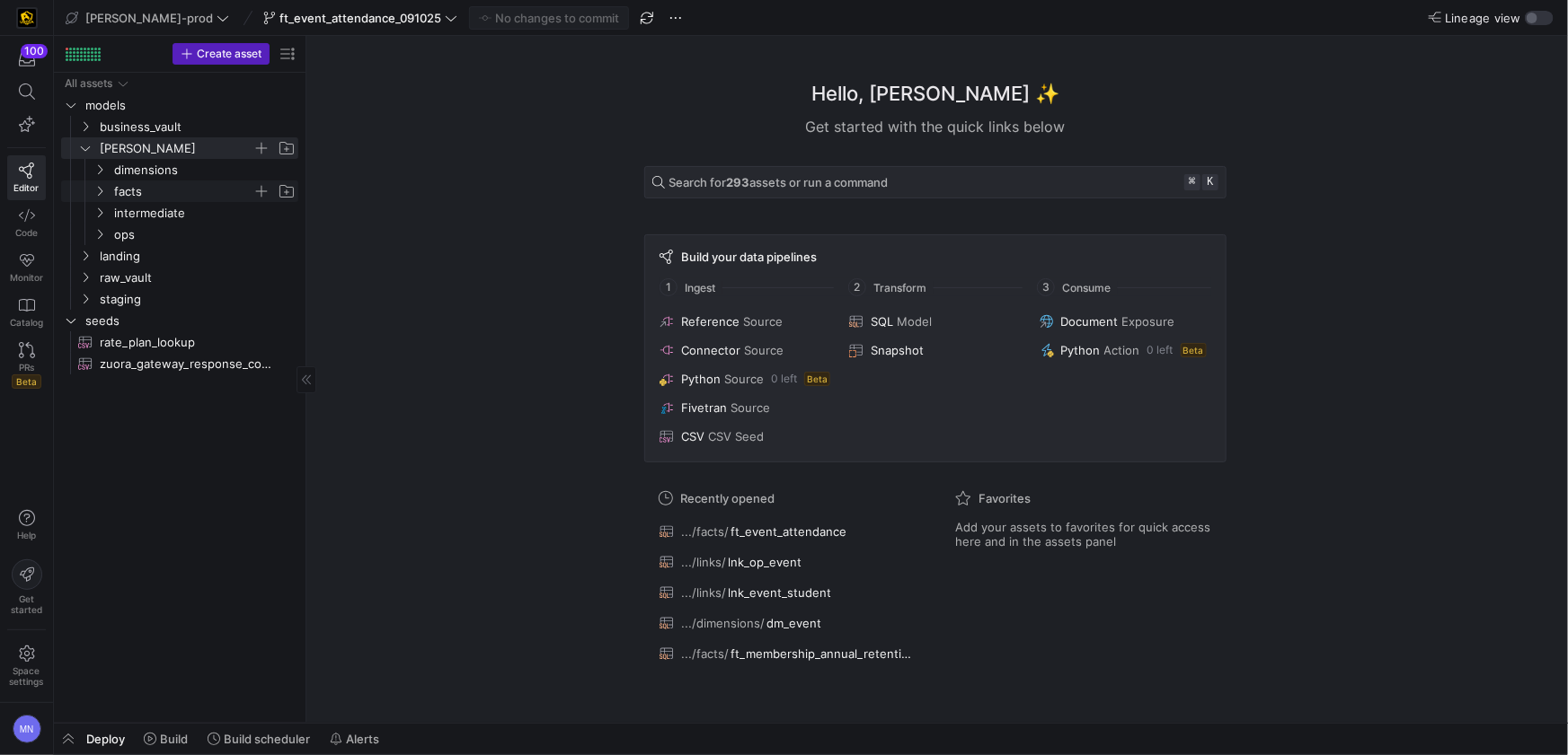
click at [100, 189] on icon "Press SPACE to select this row." at bounding box center [99, 190] width 12 height 10
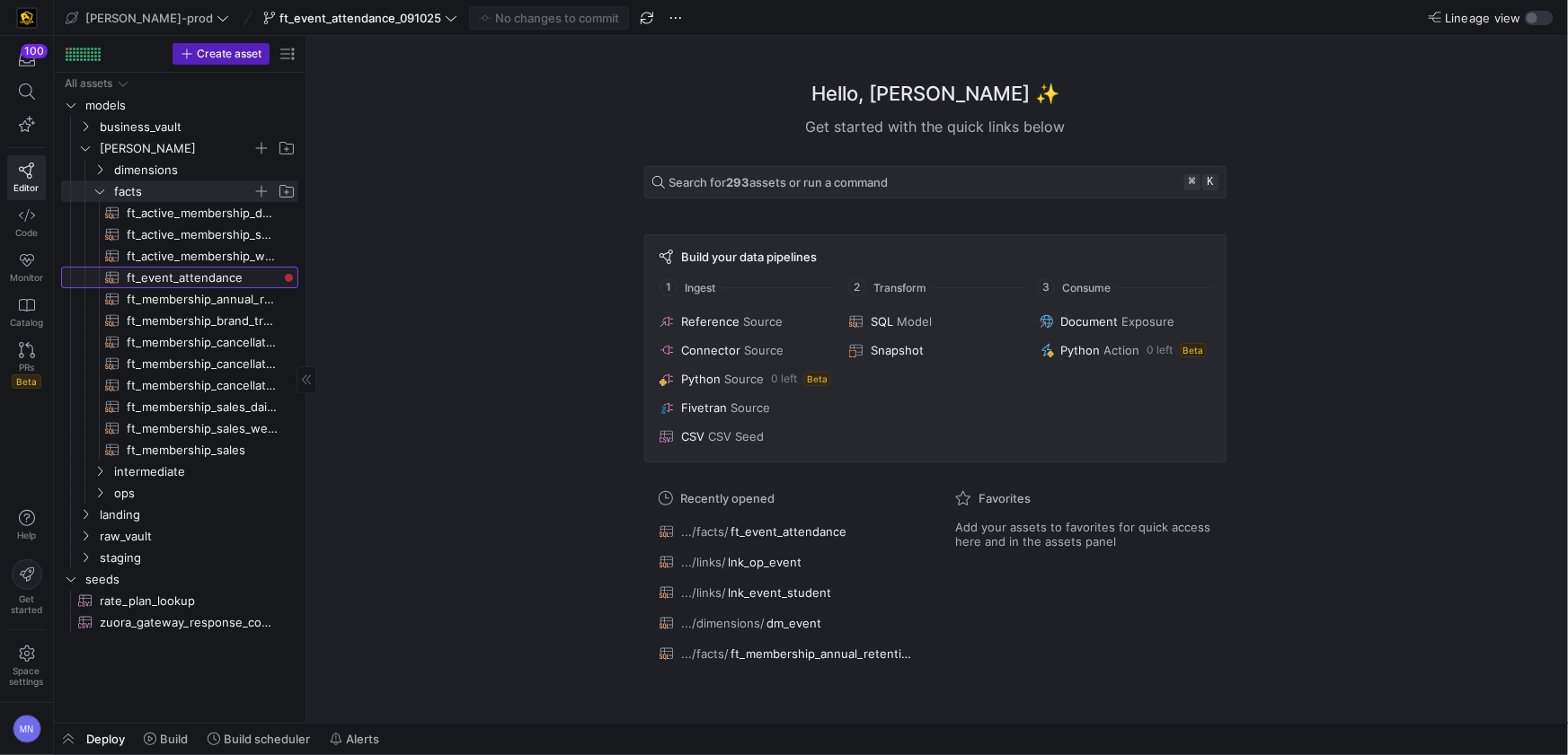
click at [248, 282] on span "ft_event_attendance​​​​​​​​​​" at bounding box center [202, 278] width 151 height 21
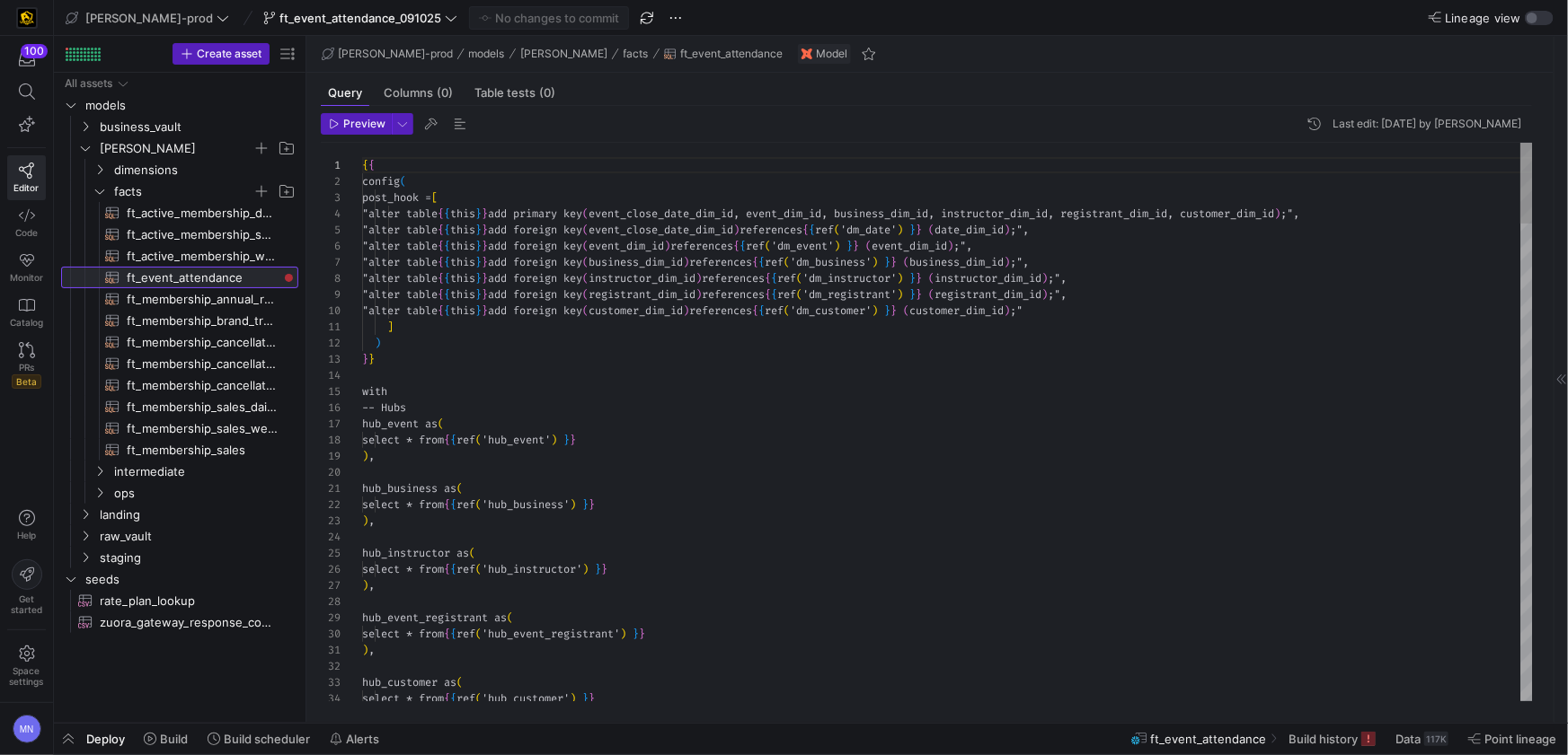
scroll to position [96, 0]
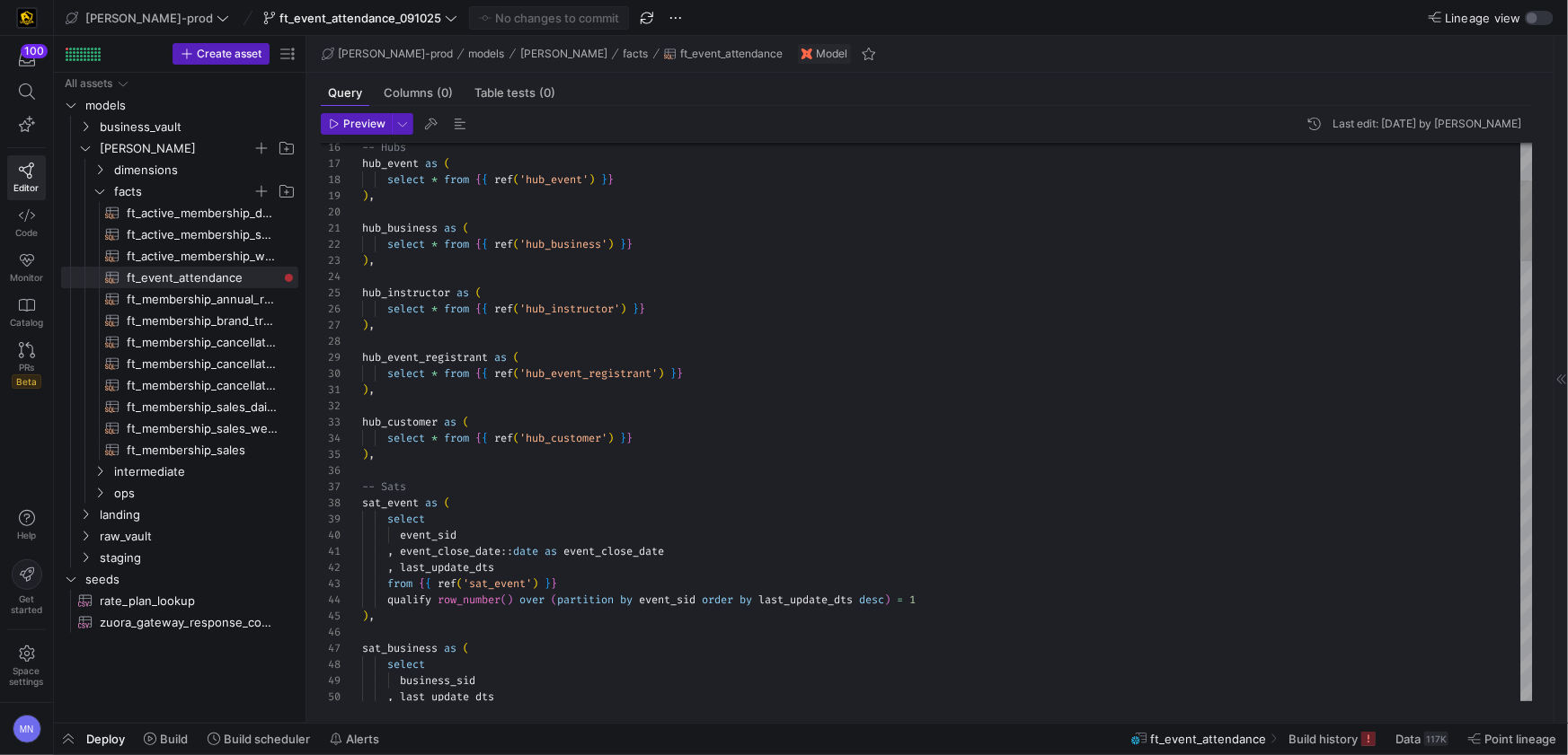
click at [606, 499] on div "sat_event as (" at bounding box center [948, 502] width 1170 height 16
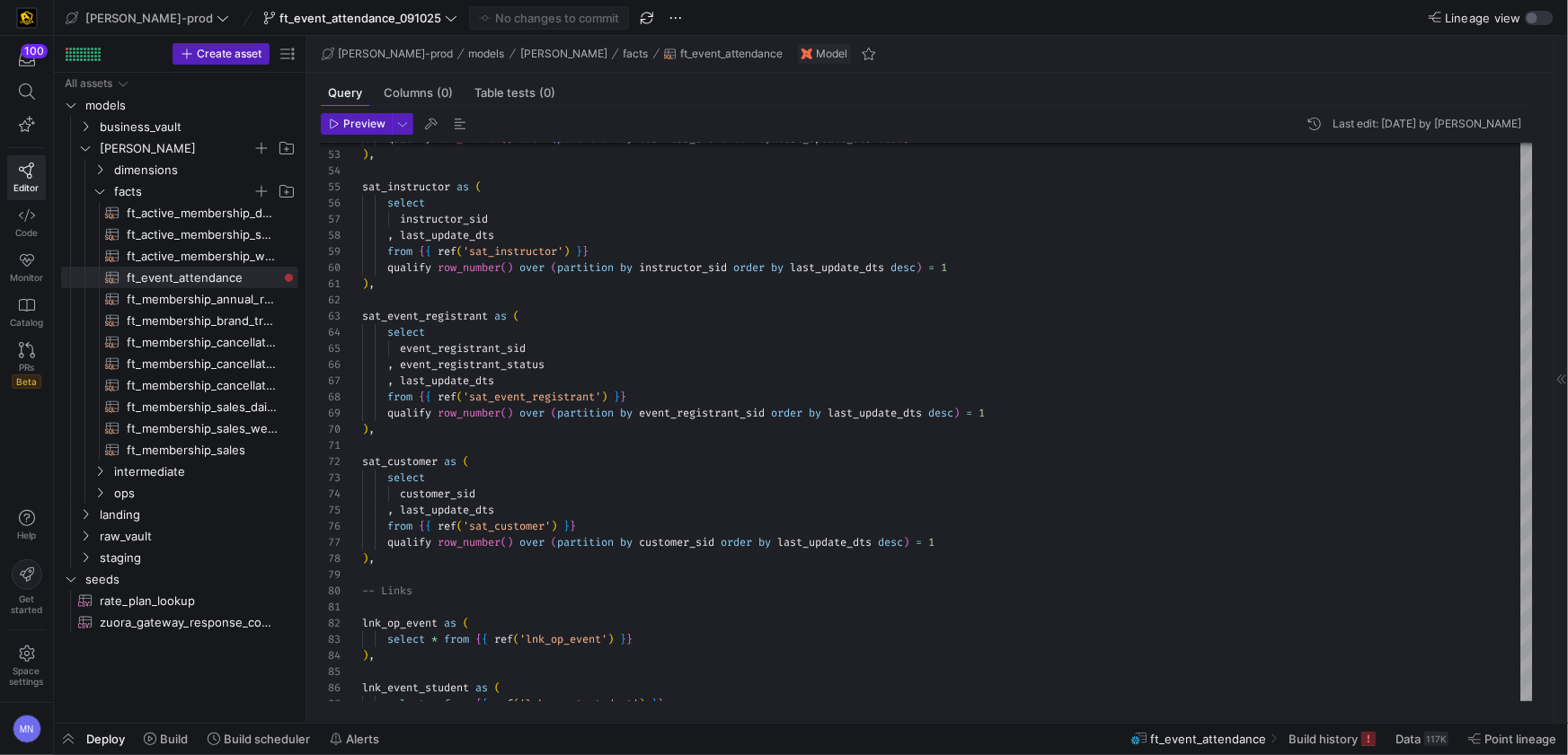
click at [108, 734] on span "Deploy" at bounding box center [106, 739] width 39 height 14
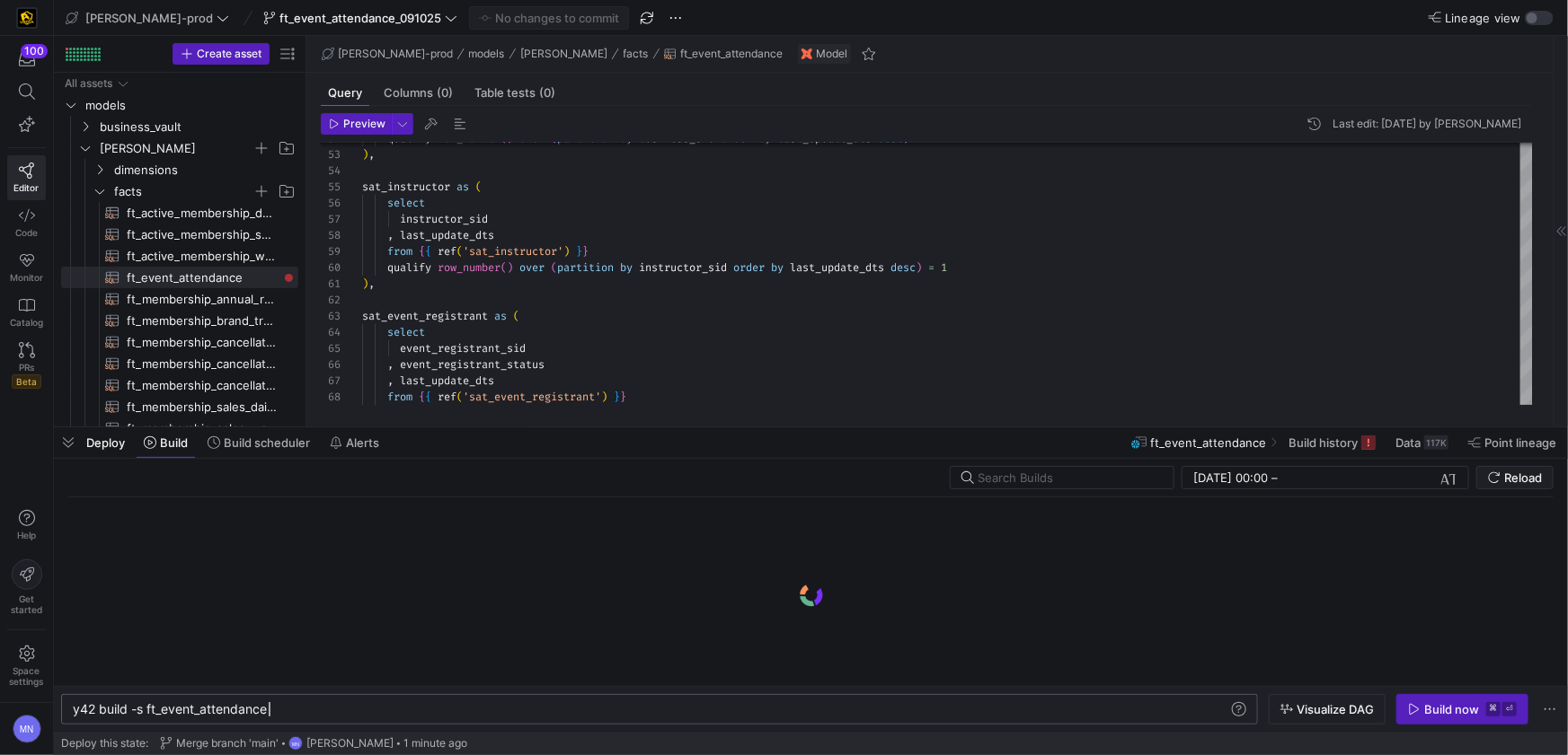
click at [372, 716] on div "y42 build -s ft_event_attendance" at bounding box center [650, 708] width 1156 height 14
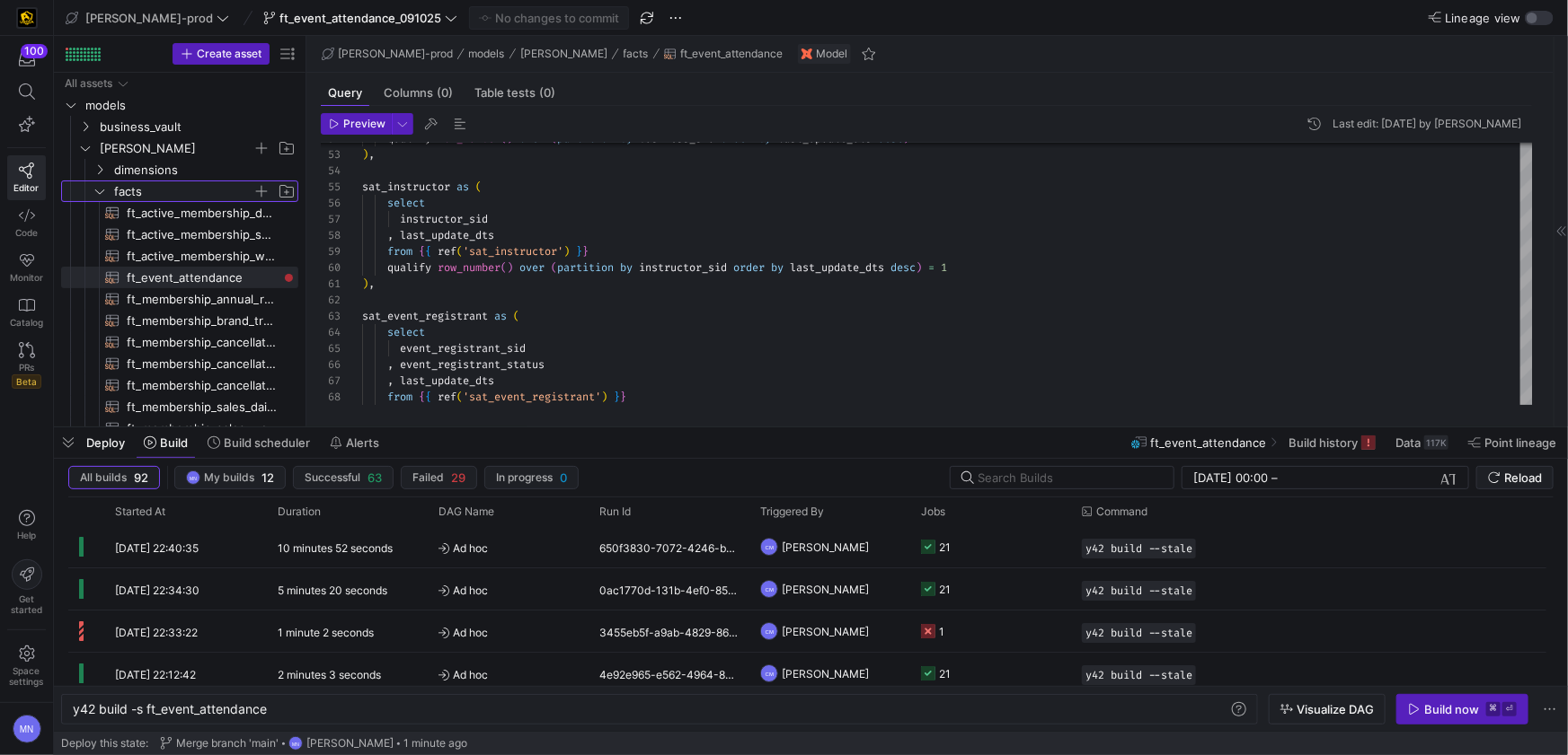
click at [106, 192] on y42-icon "Press SPACE to select this row." at bounding box center [99, 191] width 14 height 14
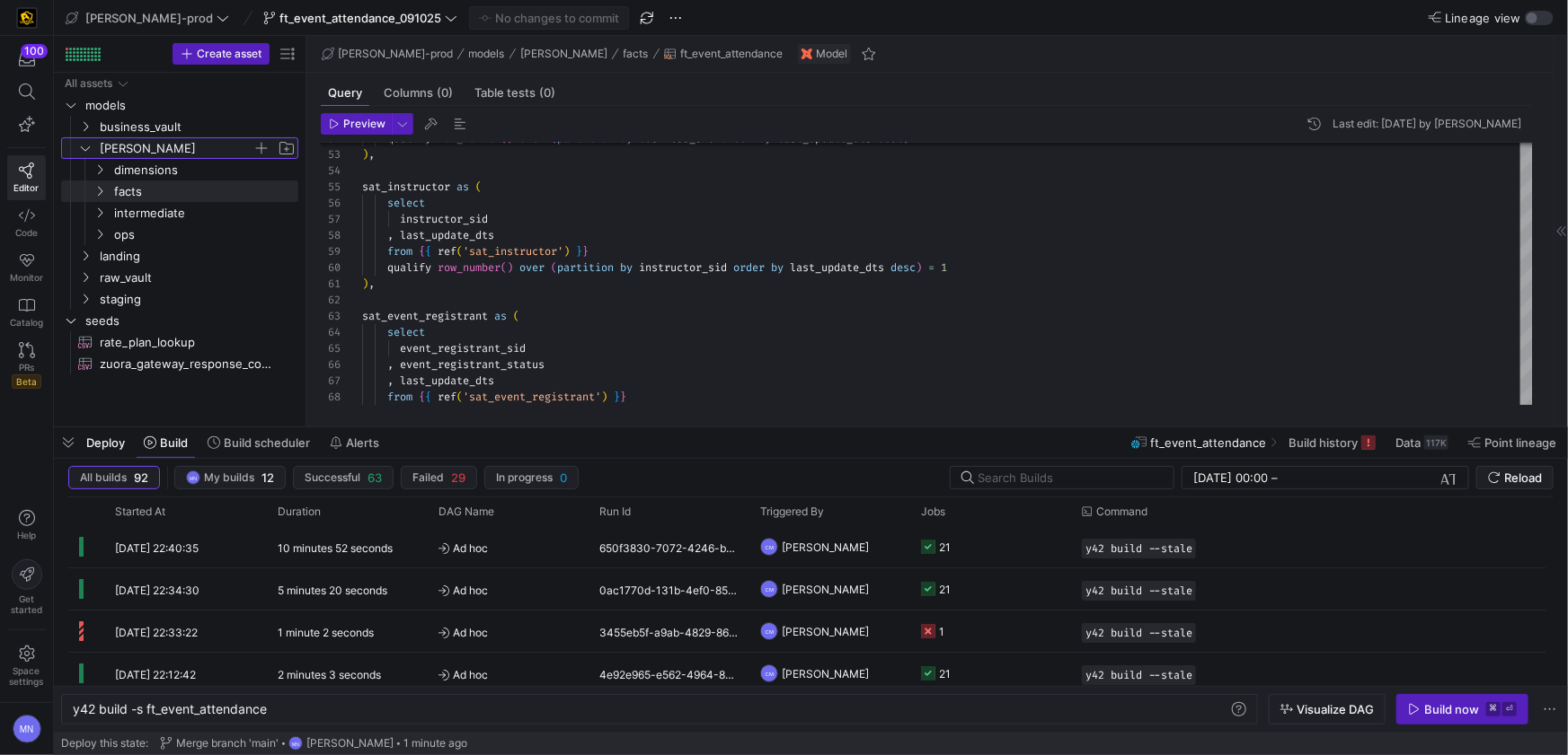
click at [91, 150] on y42-icon "Press SPACE to select this row." at bounding box center [85, 147] width 14 height 14
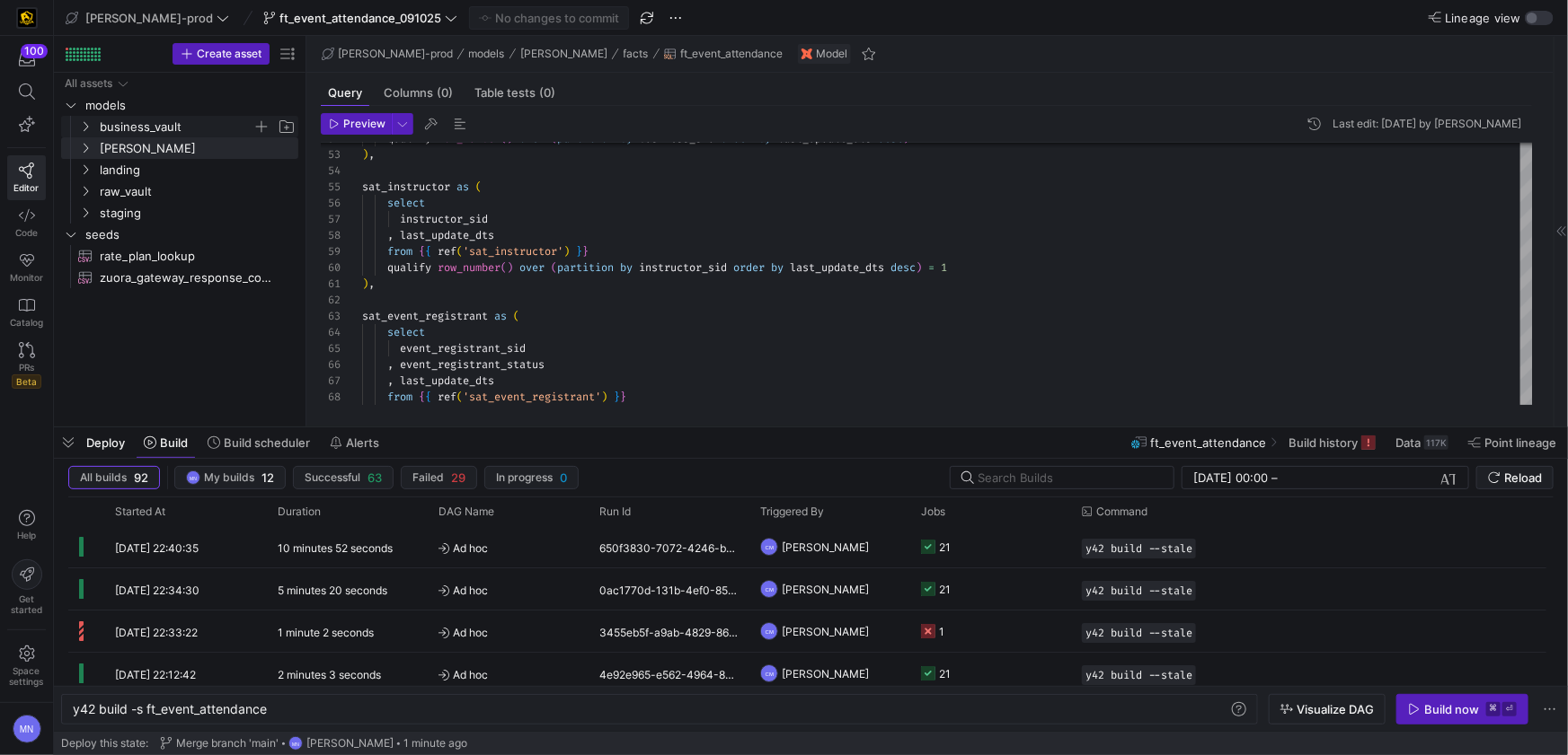
click at [92, 126] on span "business_vault" at bounding box center [186, 126] width 221 height 20
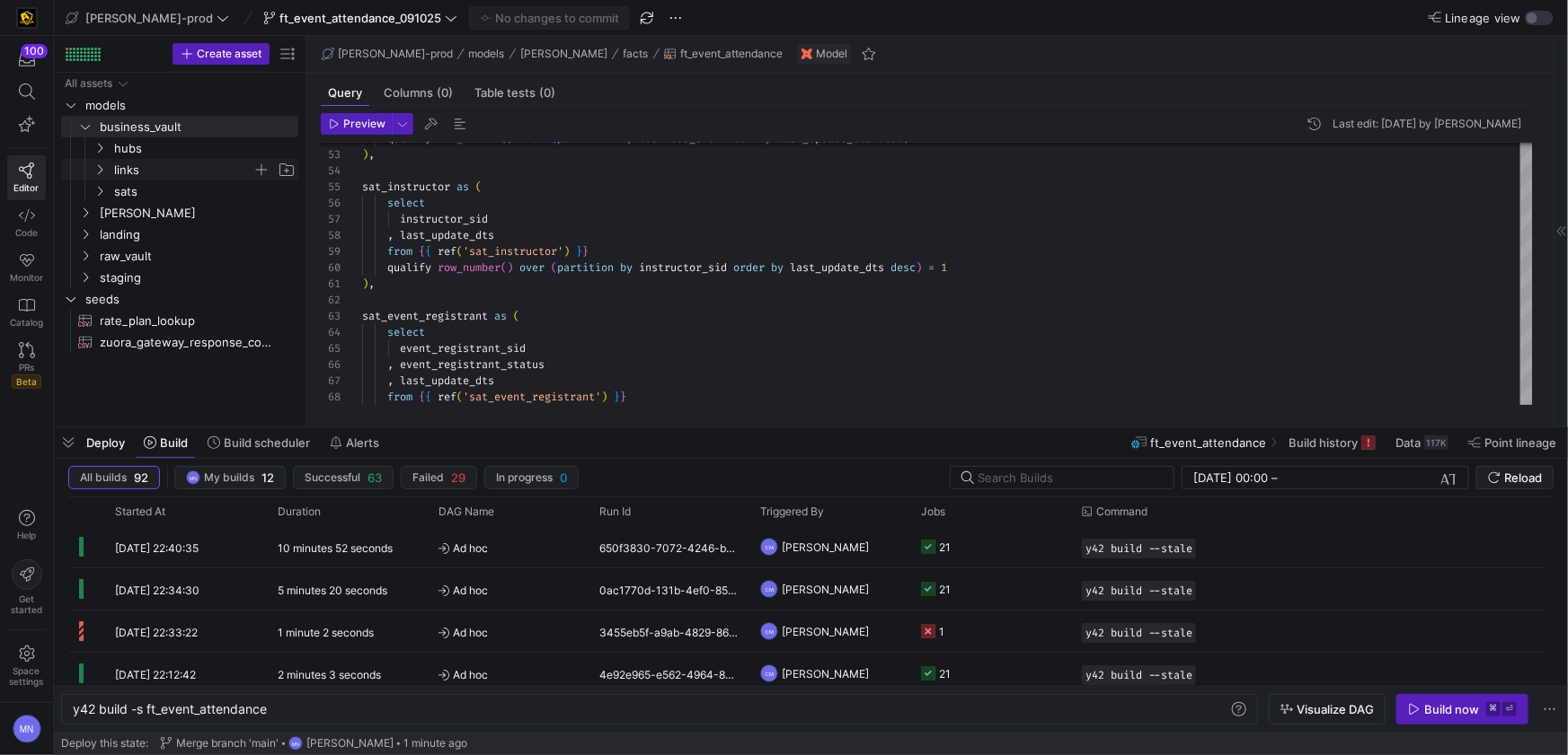
click at [100, 167] on icon "Press SPACE to select this row." at bounding box center [99, 169] width 12 height 10
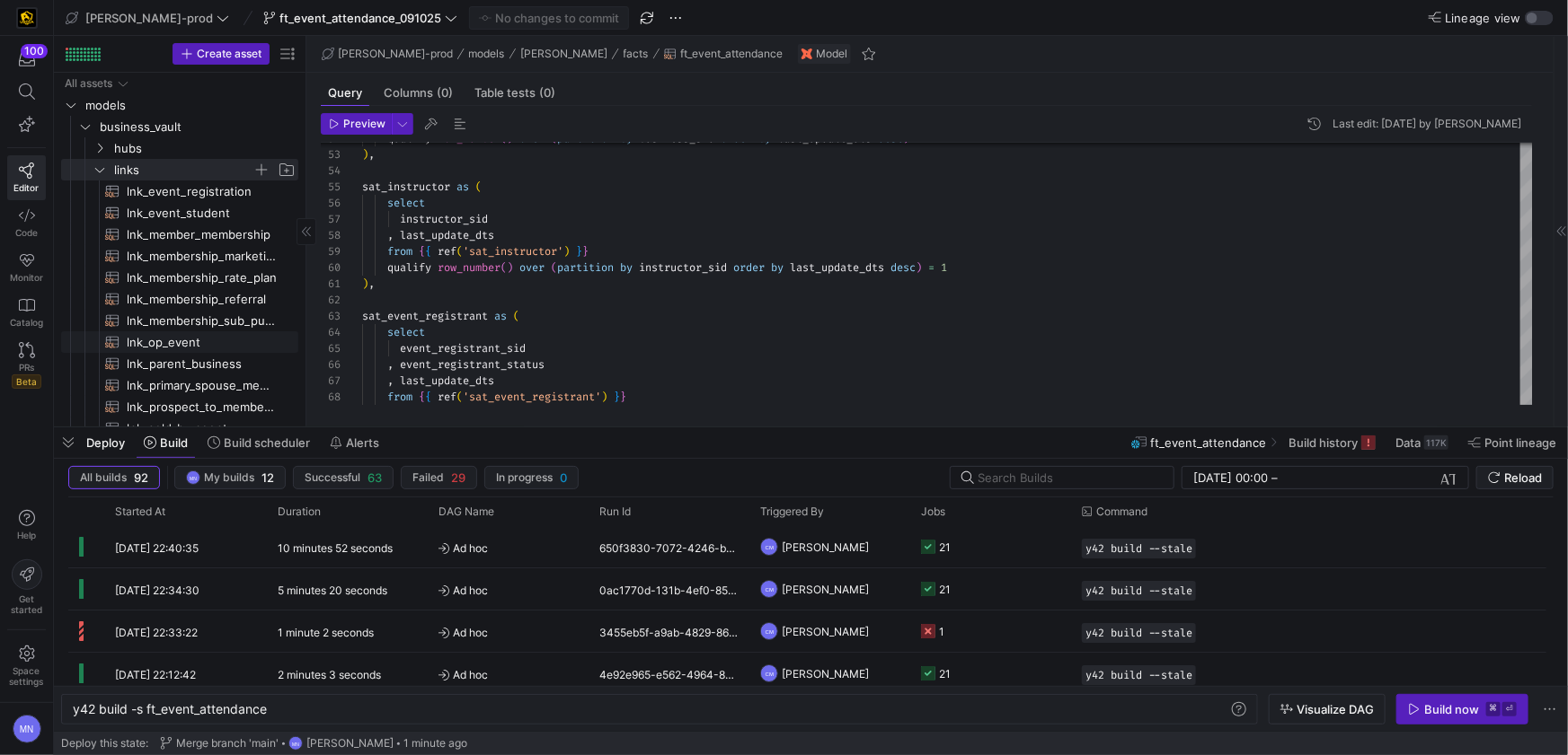
click at [185, 348] on span "lnk_op_event​​​​​​​​​​" at bounding box center [202, 342] width 151 height 21
type textarea "{{ config( materialized = 'incremental' ) }} with campaign_event_account as ( s…"
type textarea "y42 build -s lnk_op_event"
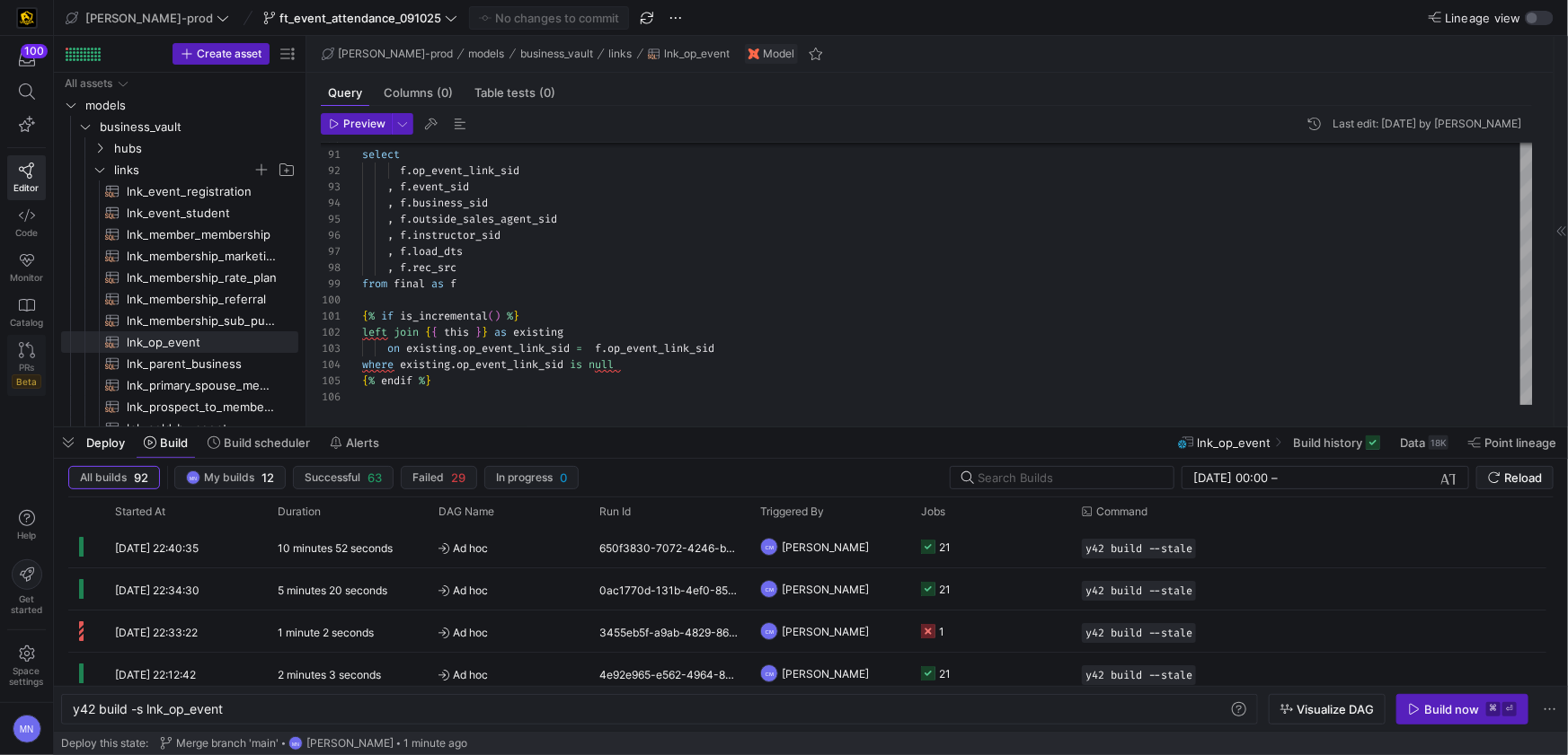
click at [39, 360] on link "PRs Beta" at bounding box center [27, 365] width 39 height 61
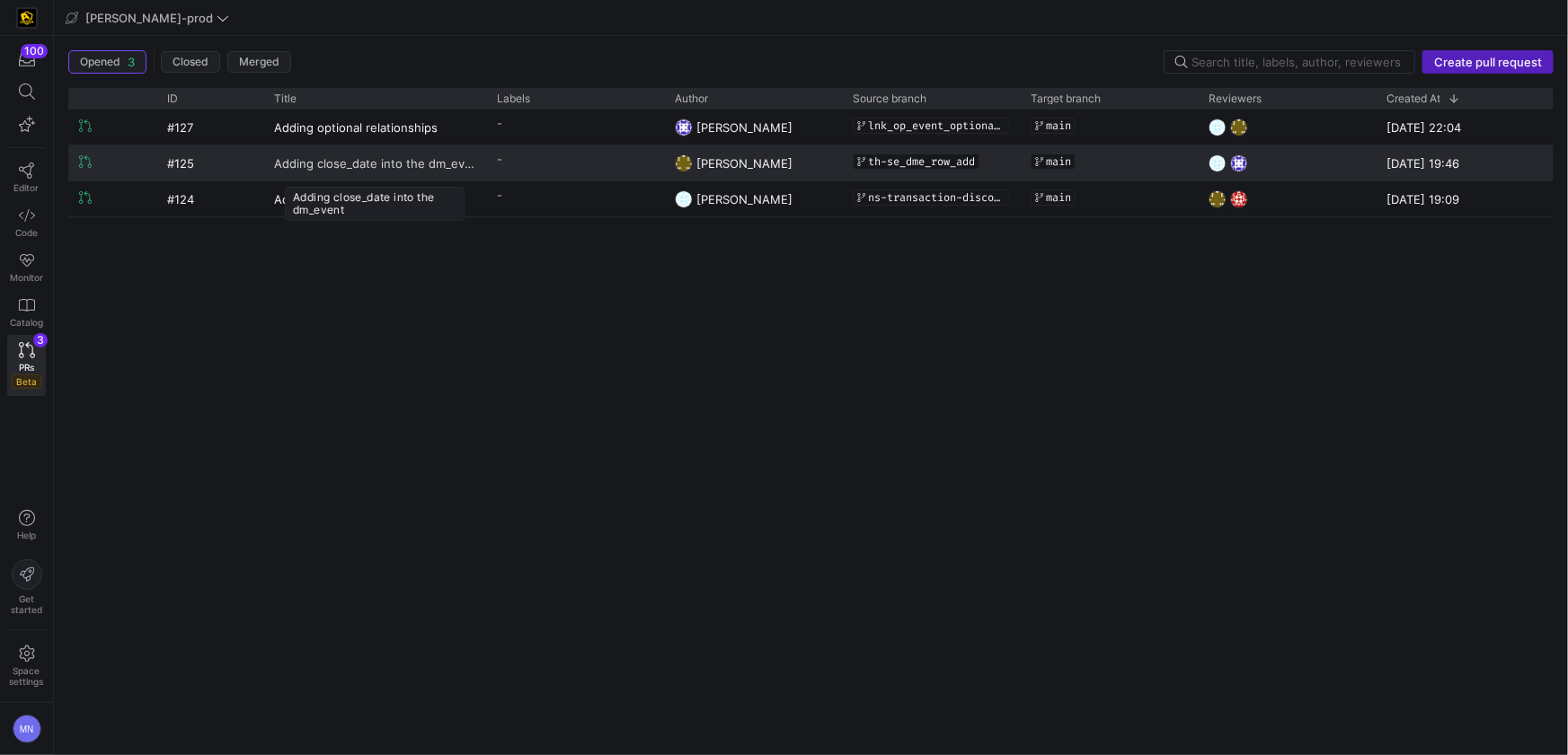
click at [372, 168] on span "Adding close_date into the dm_event" at bounding box center [375, 163] width 202 height 33
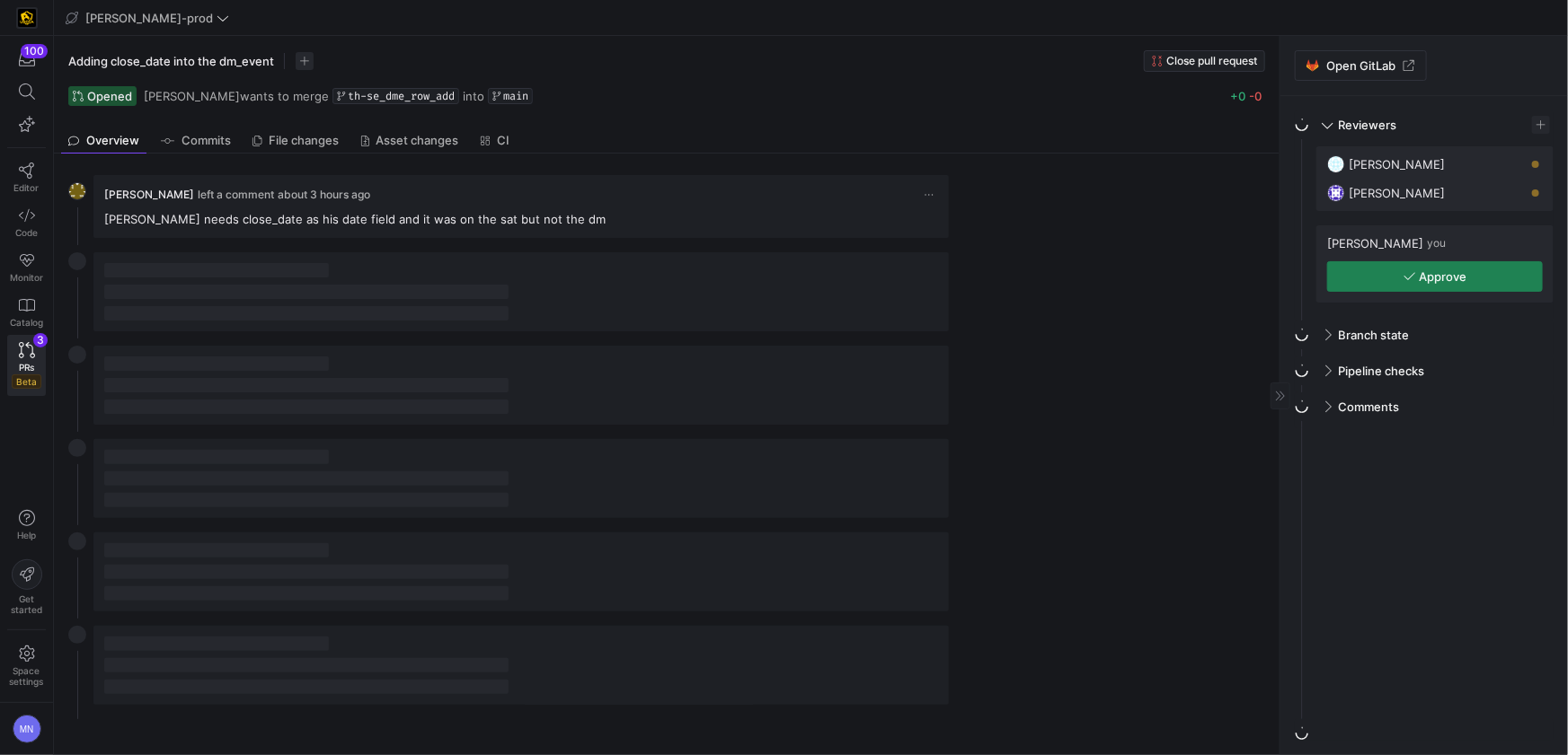
click at [1449, 290] on button "Approve" at bounding box center [1435, 277] width 216 height 30
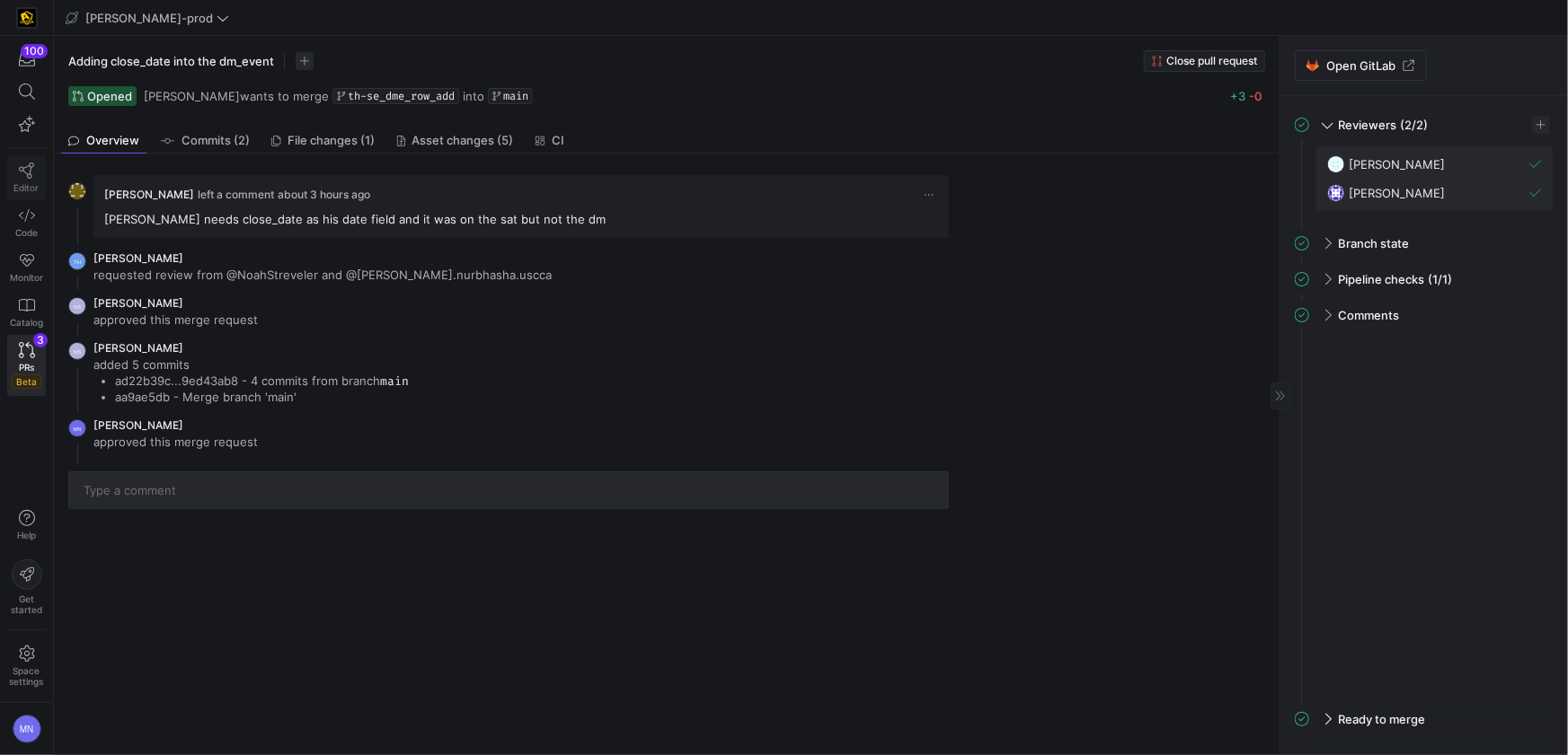
click at [34, 179] on link "Editor" at bounding box center [27, 177] width 39 height 45
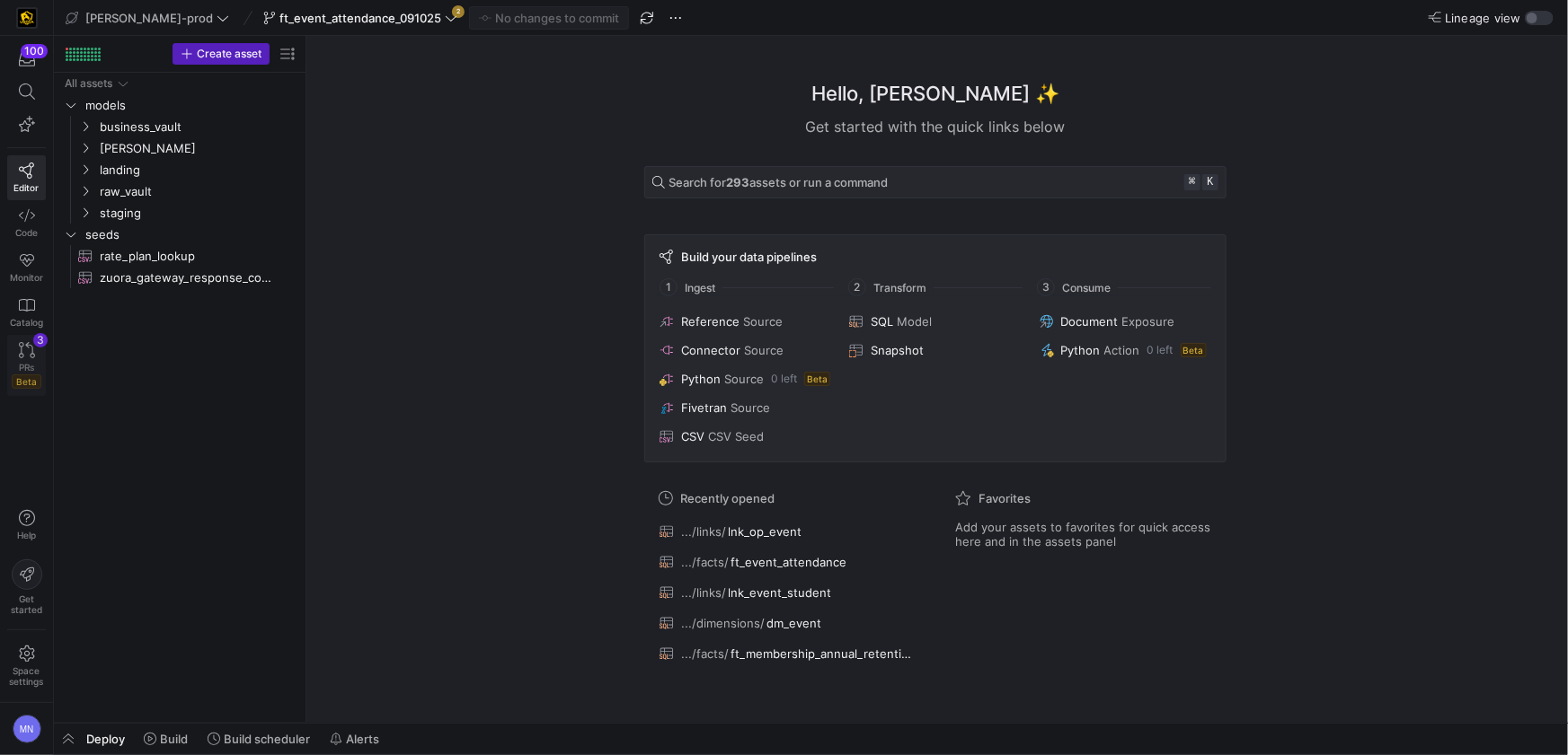
click at [26, 357] on icon at bounding box center [27, 350] width 16 height 16
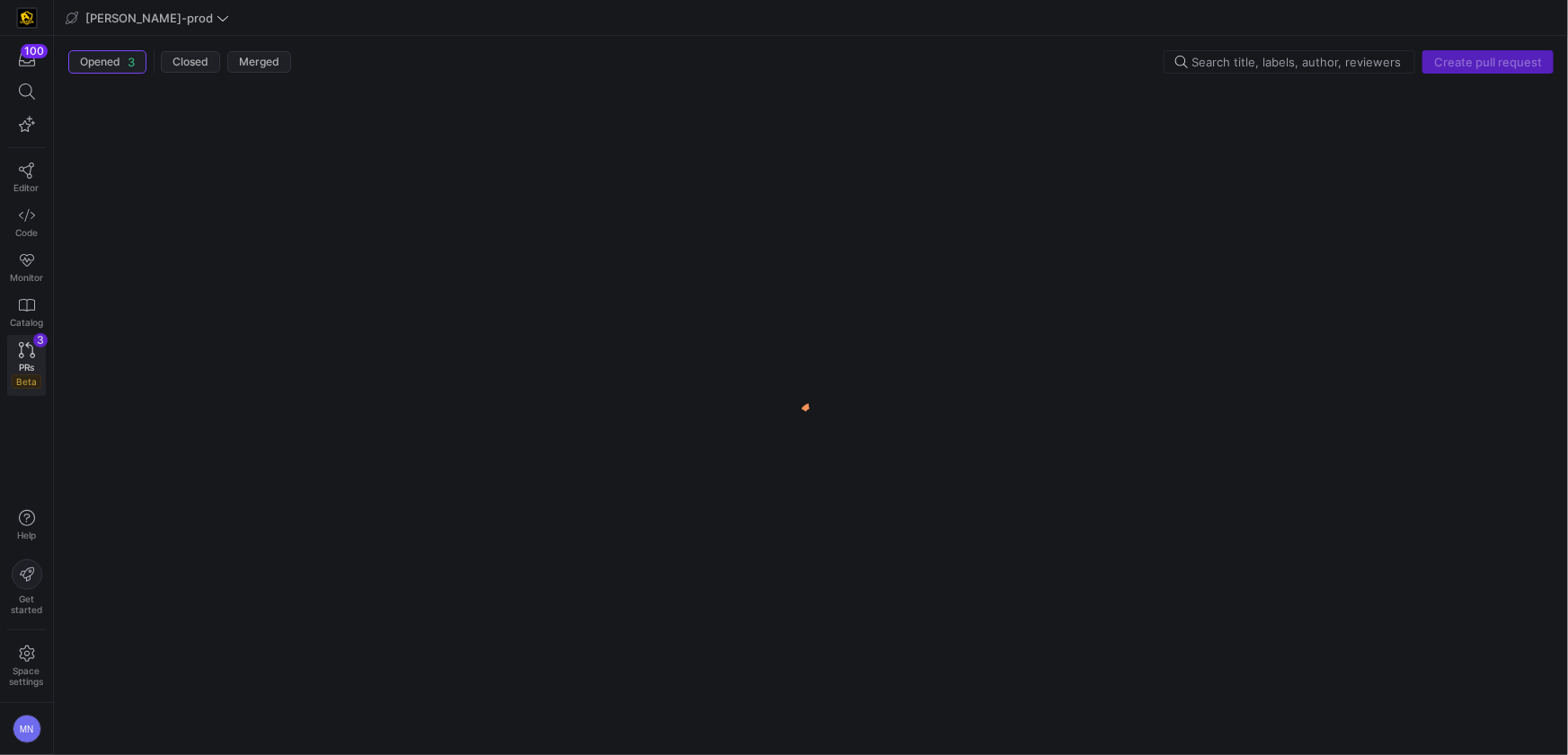
click at [26, 357] on icon at bounding box center [27, 350] width 16 height 16
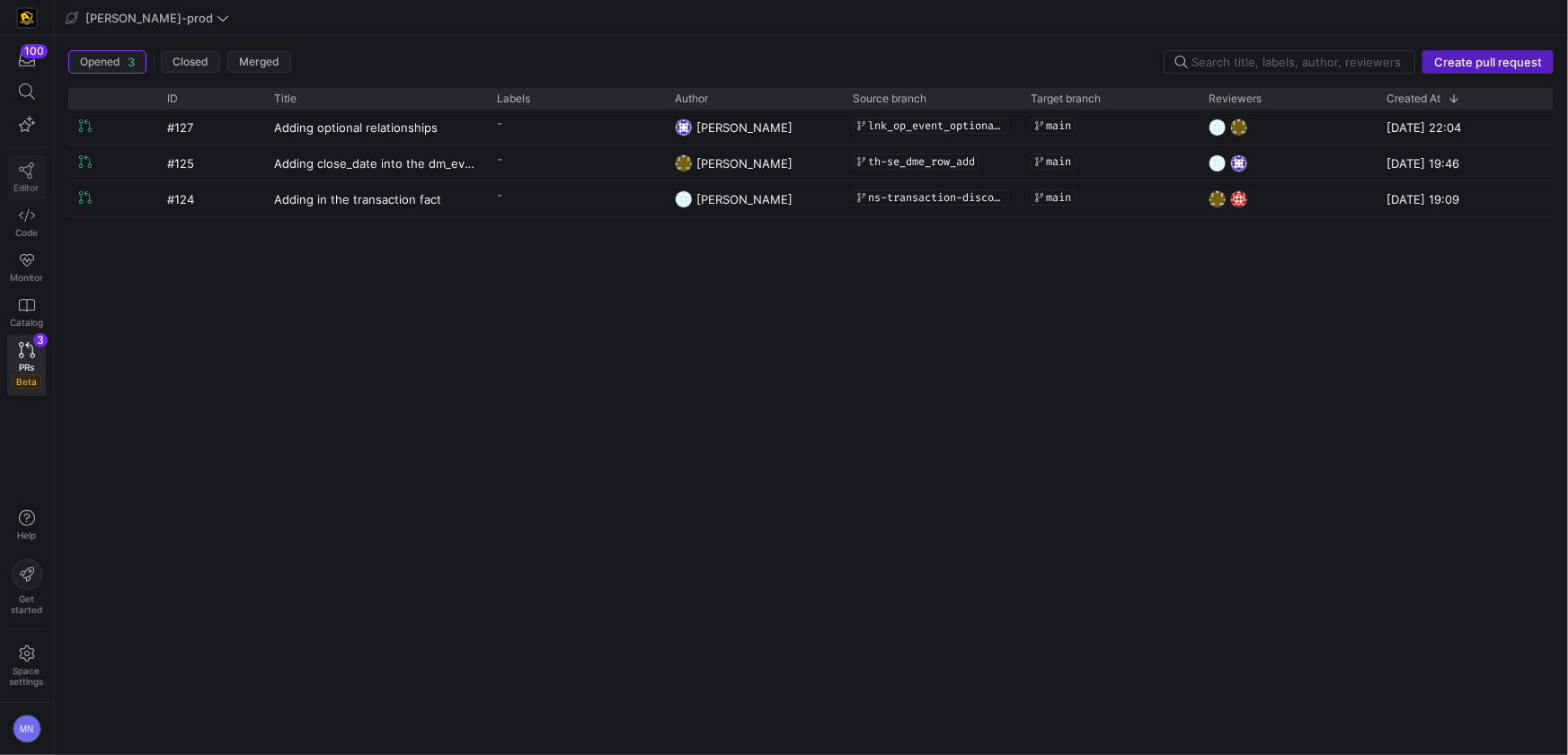
click at [39, 161] on link "Editor" at bounding box center [27, 177] width 39 height 45
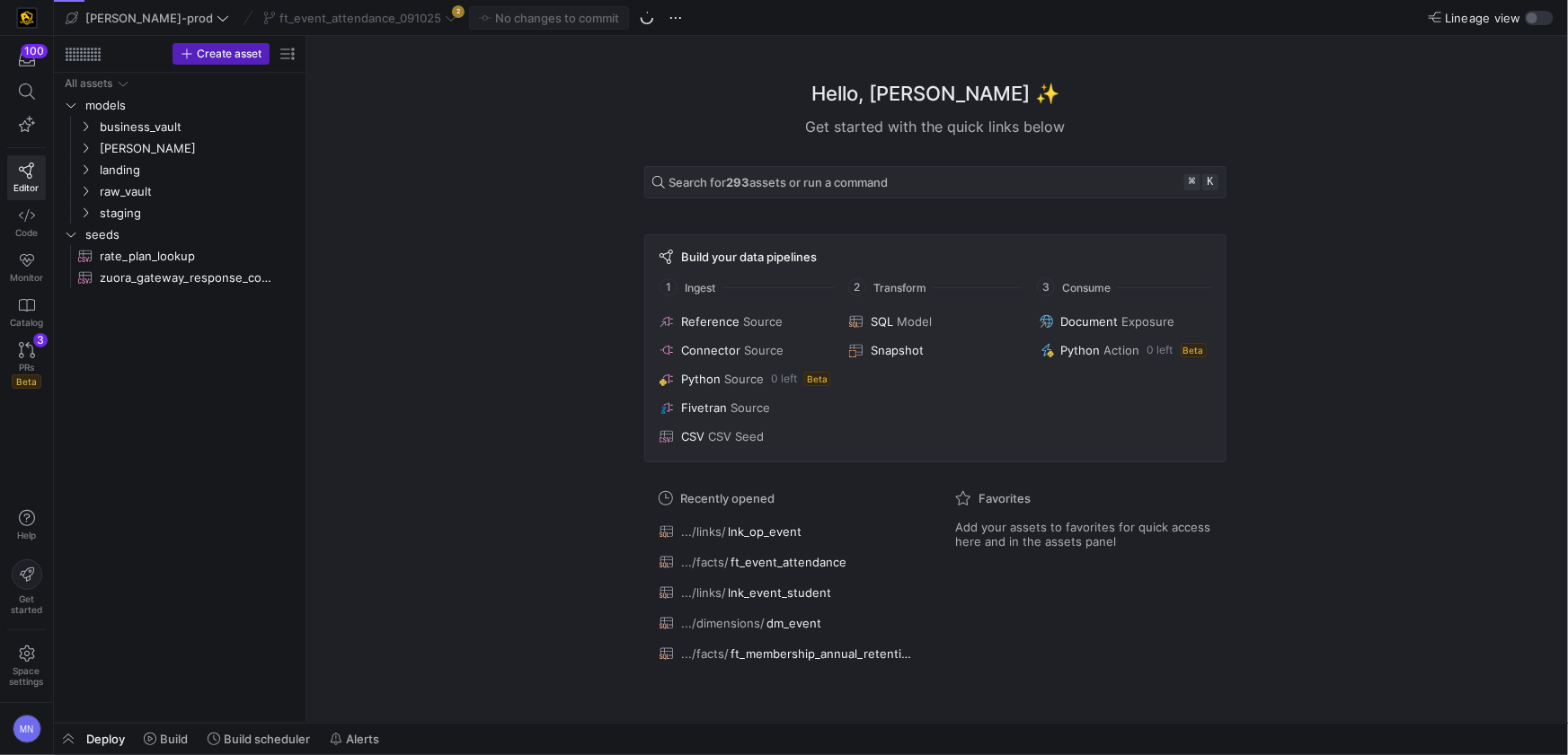
click at [390, 24] on div "ft_event_attendance_091025 2" at bounding box center [360, 18] width 203 height 24
click at [444, 22] on icon at bounding box center [450, 17] width 12 height 12
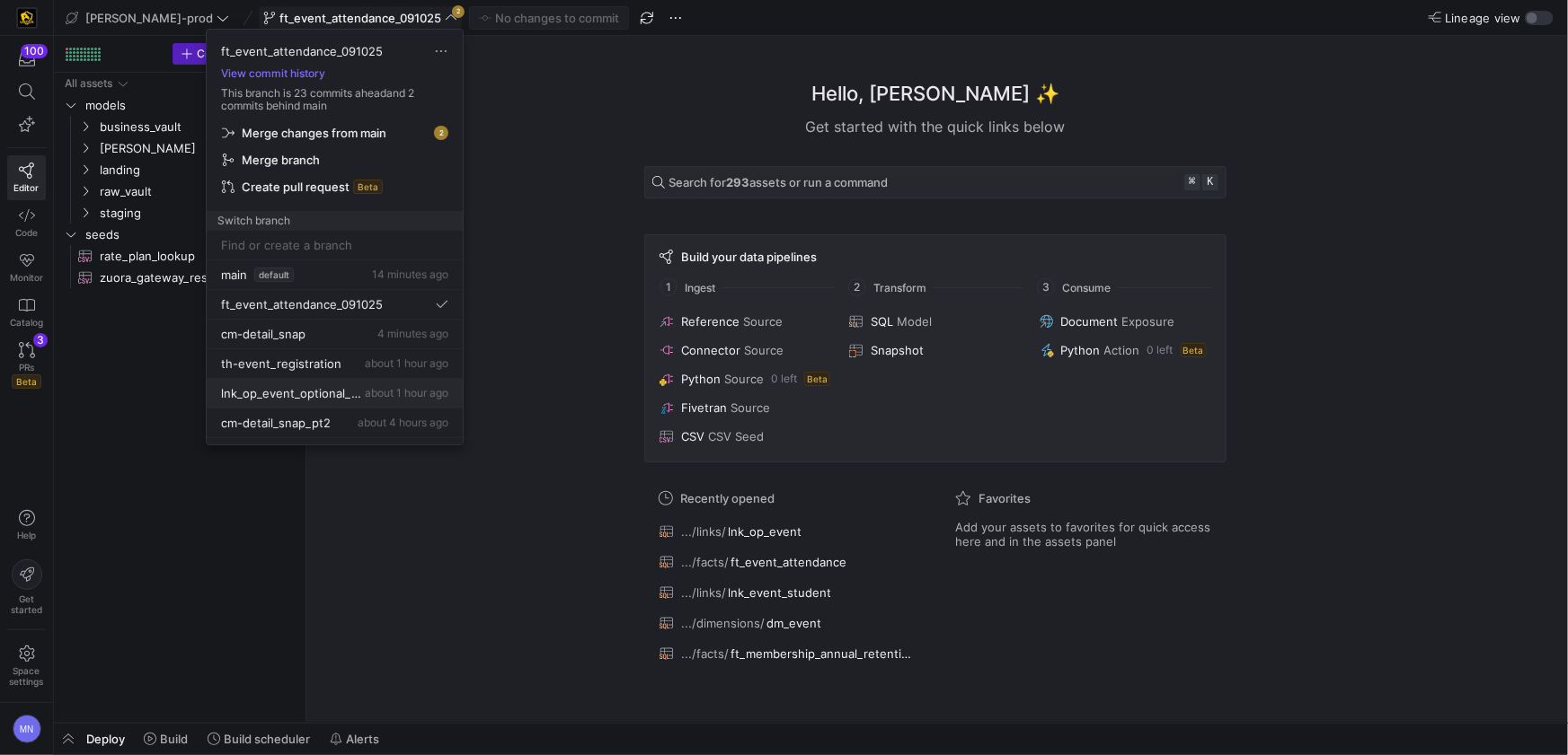
click at [334, 393] on span "lnk_op_event_optional_relationship_091525" at bounding box center [290, 393] width 140 height 14
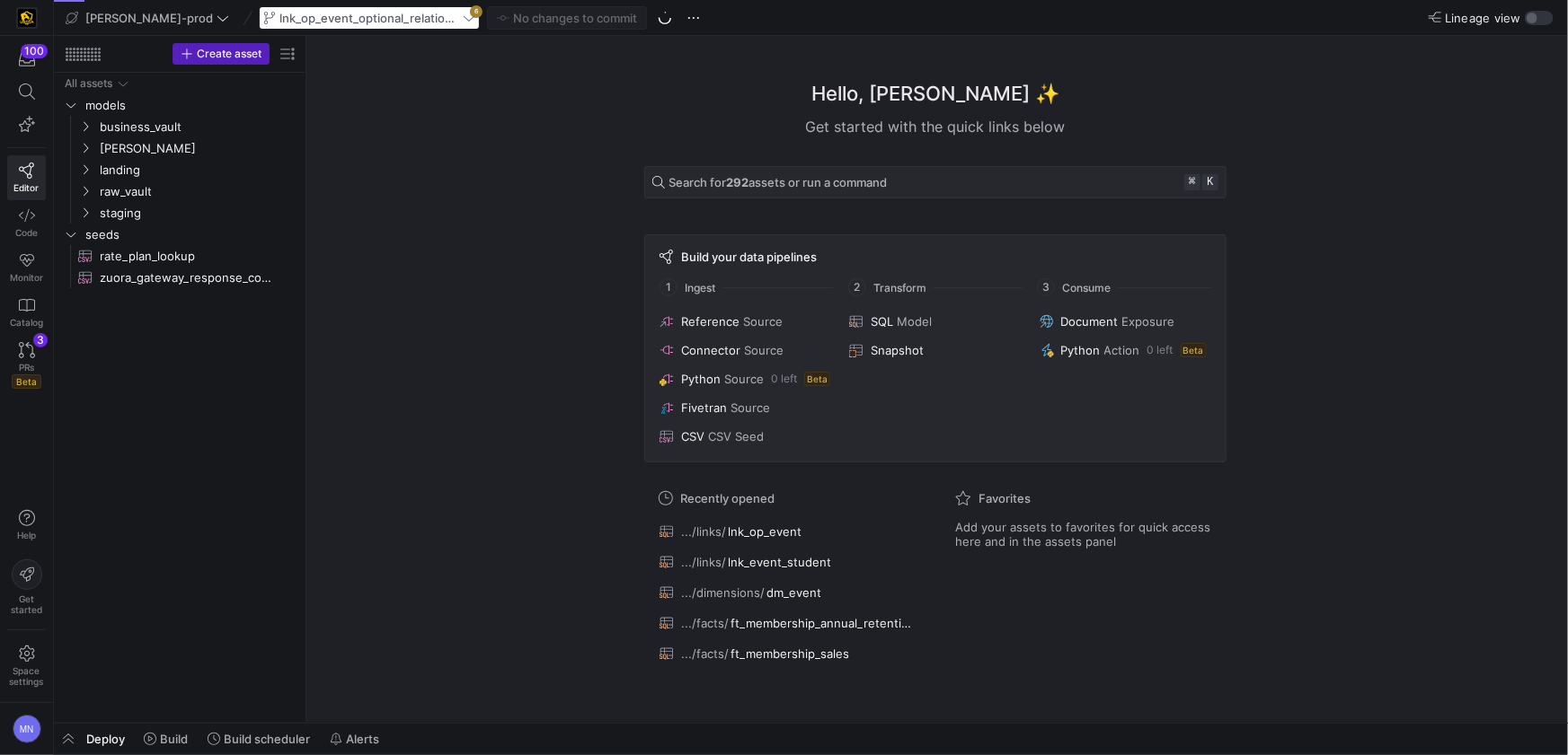
click at [372, 10] on div "lnk_op_event_optional_relationship_091525 6" at bounding box center [369, 18] width 221 height 24
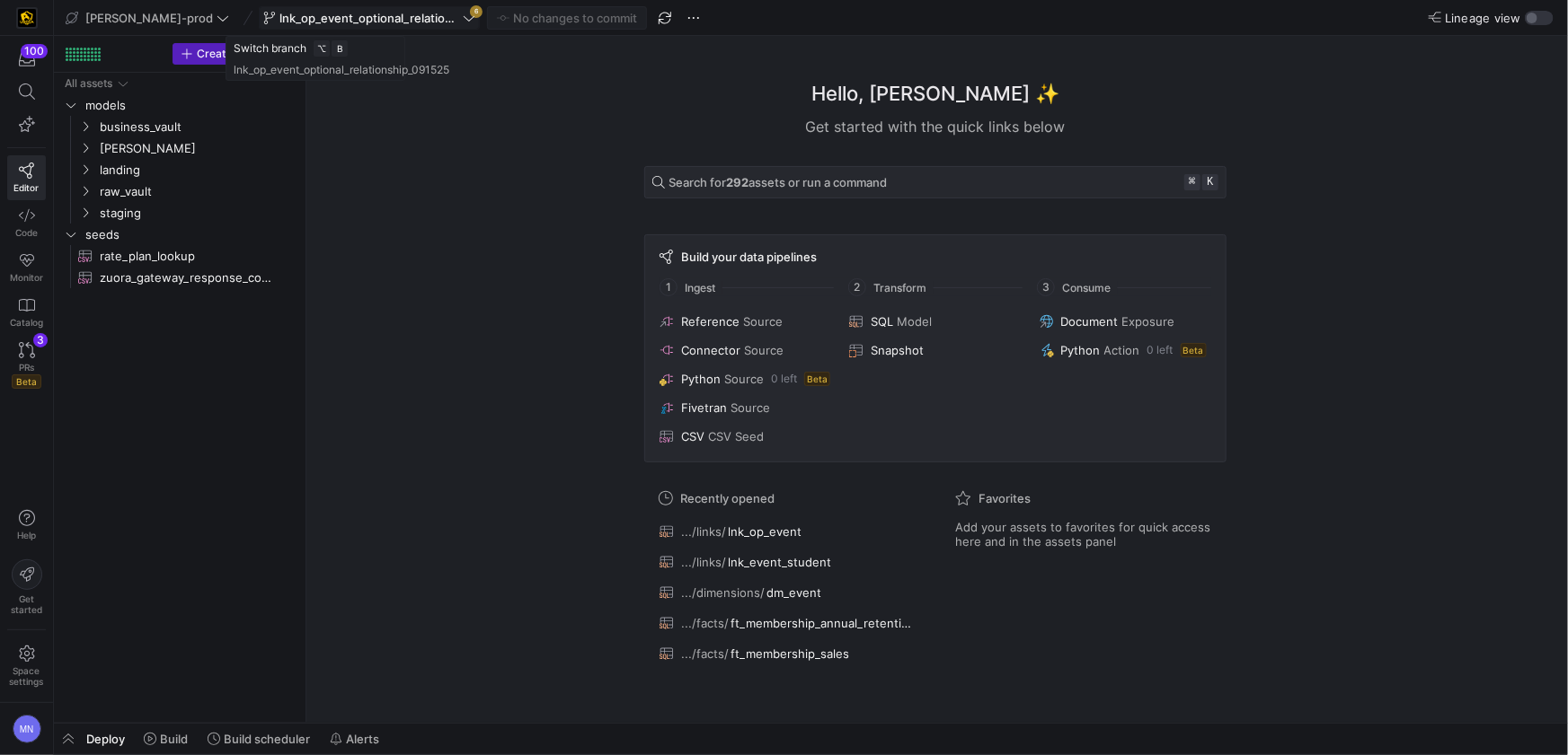
click at [402, 16] on span "lnk_op_event_optional_relationship_091525" at bounding box center [369, 17] width 180 height 14
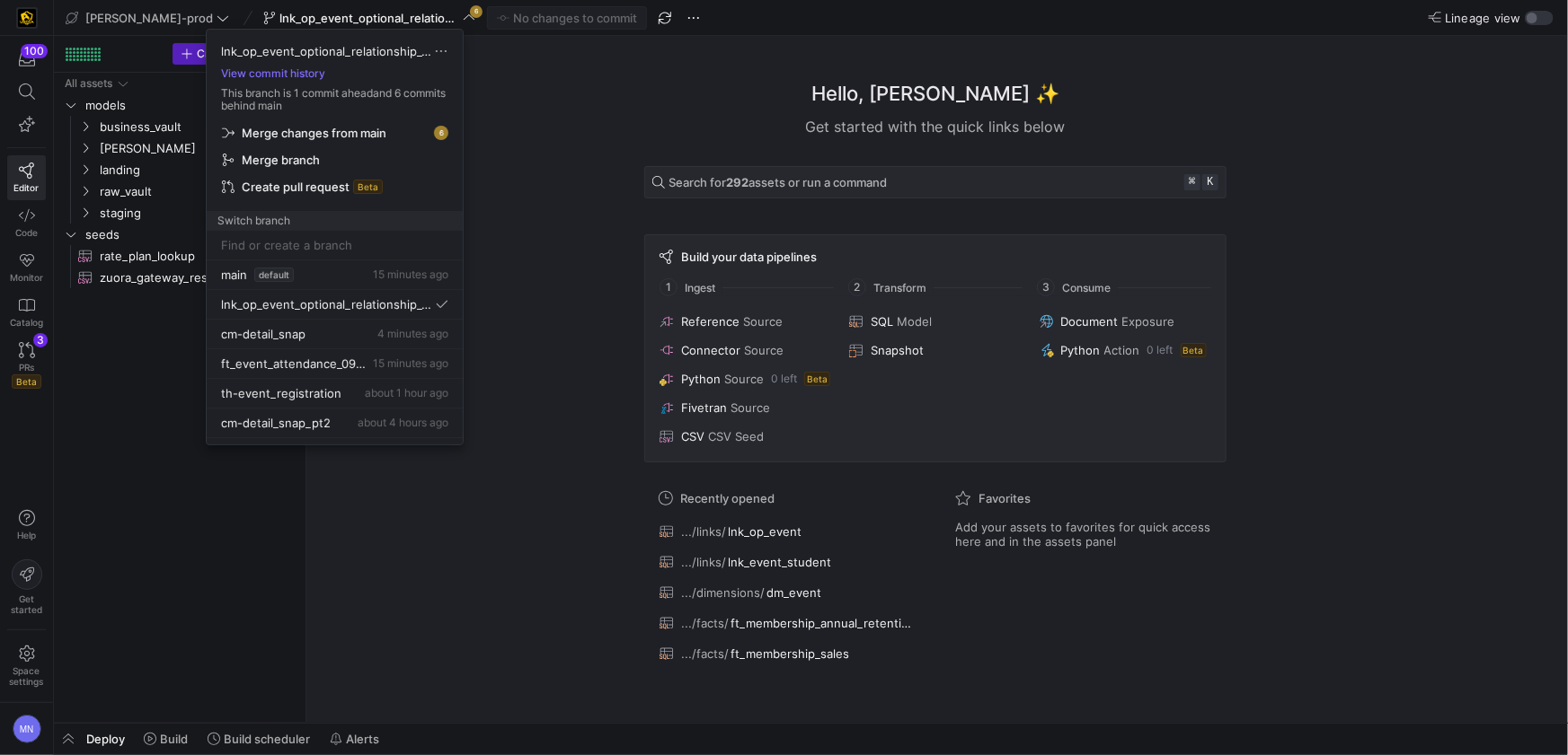
click at [356, 135] on span "Merge changes from main" at bounding box center [314, 132] width 145 height 14
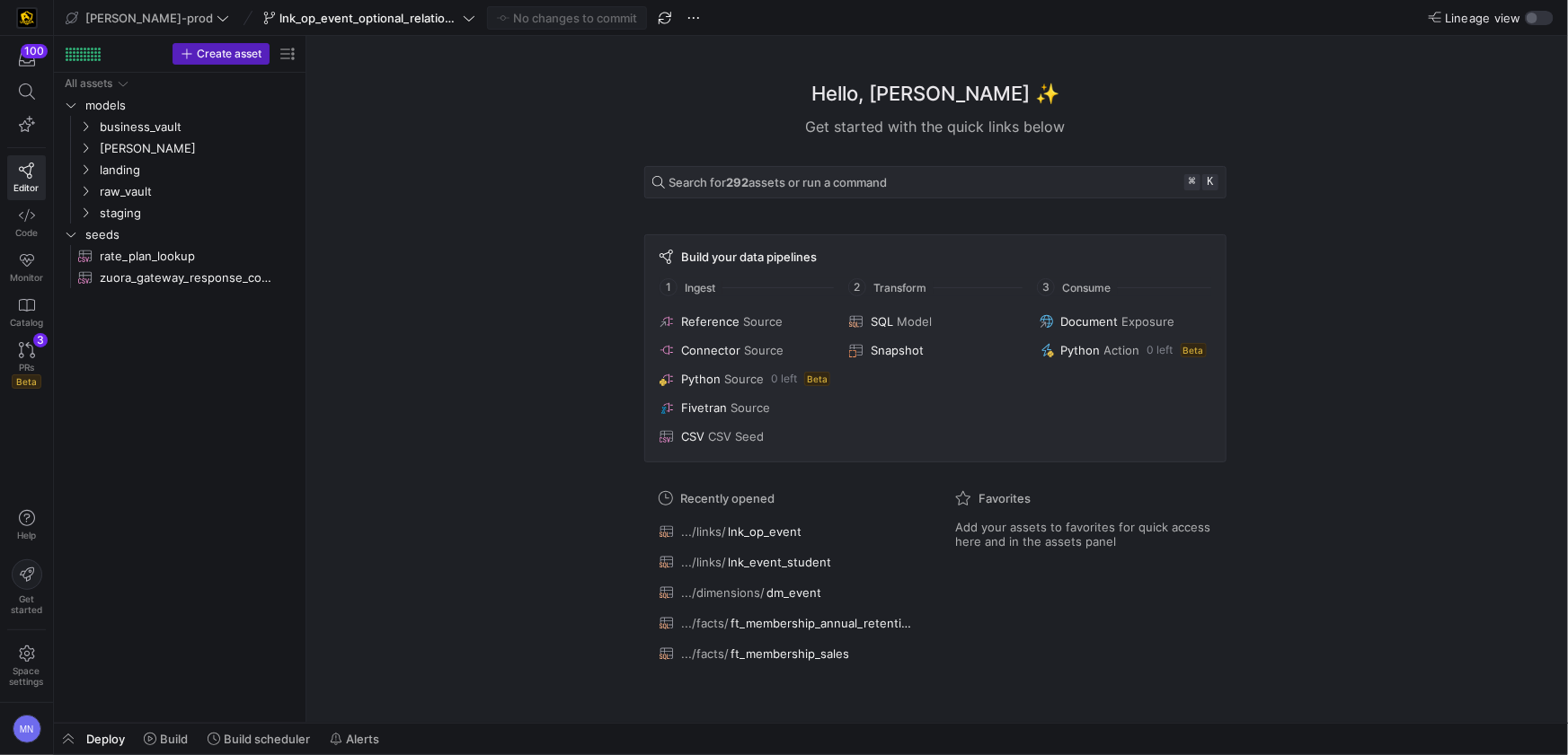
click at [462, 22] on icon at bounding box center [468, 17] width 12 height 12
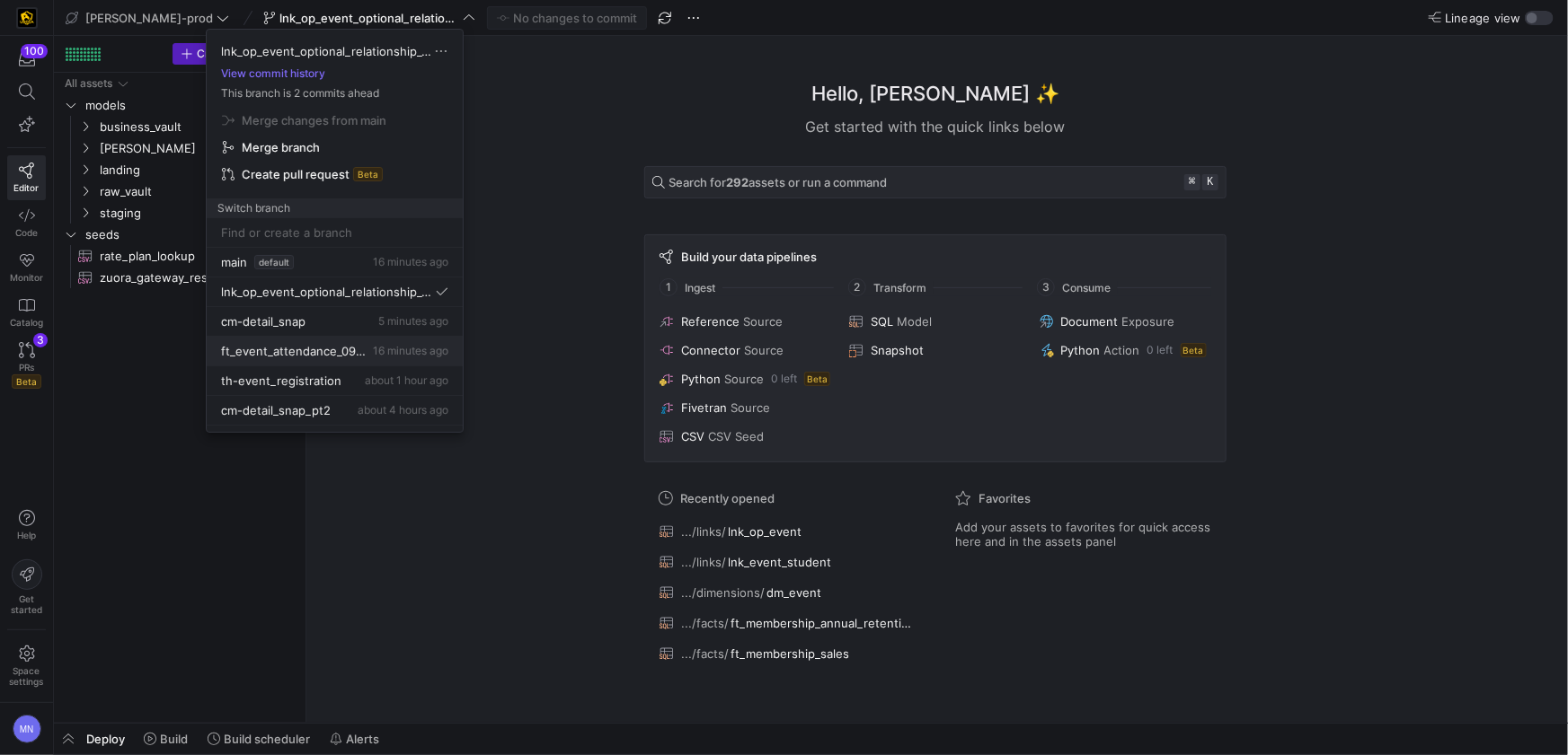
click at [303, 354] on span "ft_event_attendance_091025" at bounding box center [295, 351] width 148 height 14
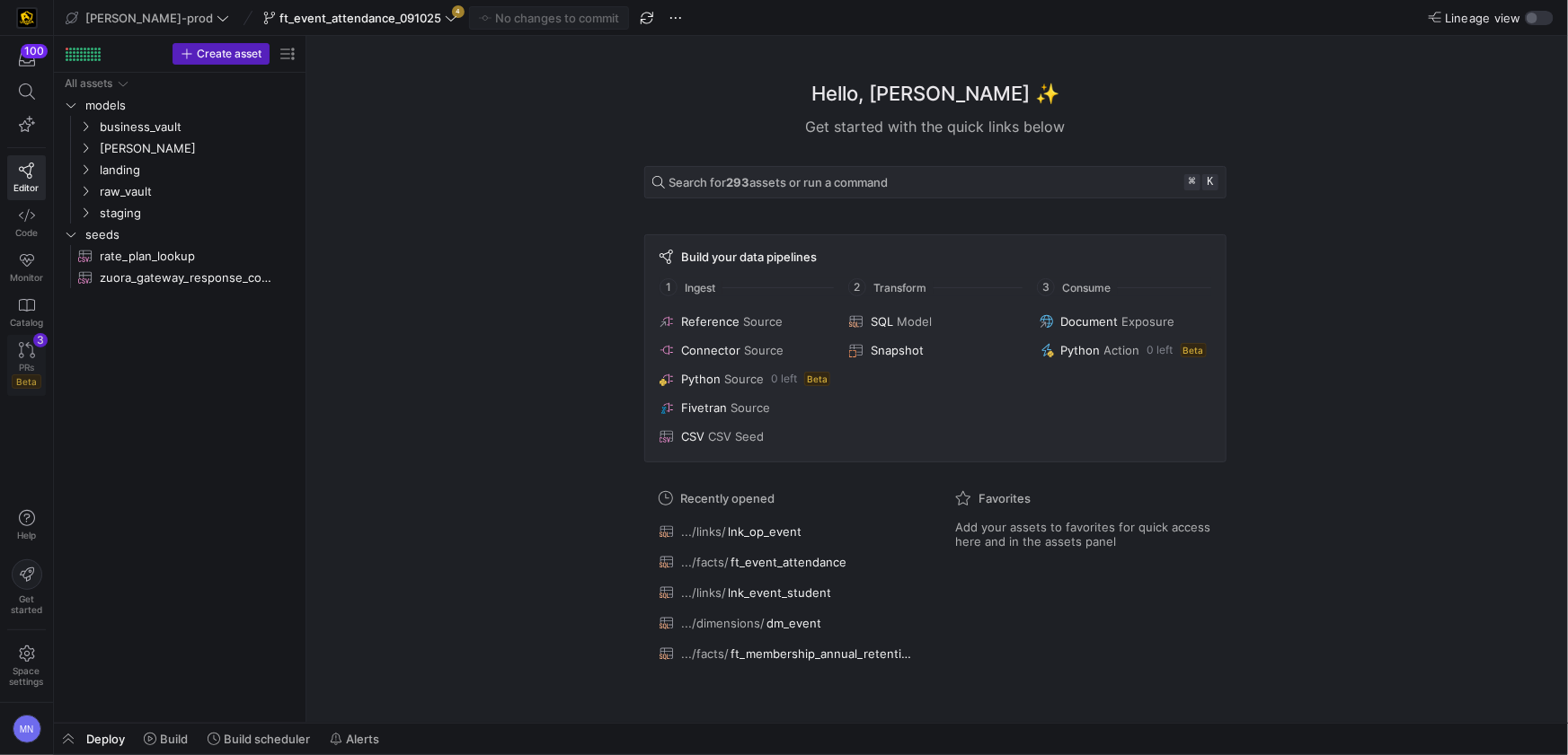
click at [32, 352] on icon at bounding box center [27, 350] width 16 height 16
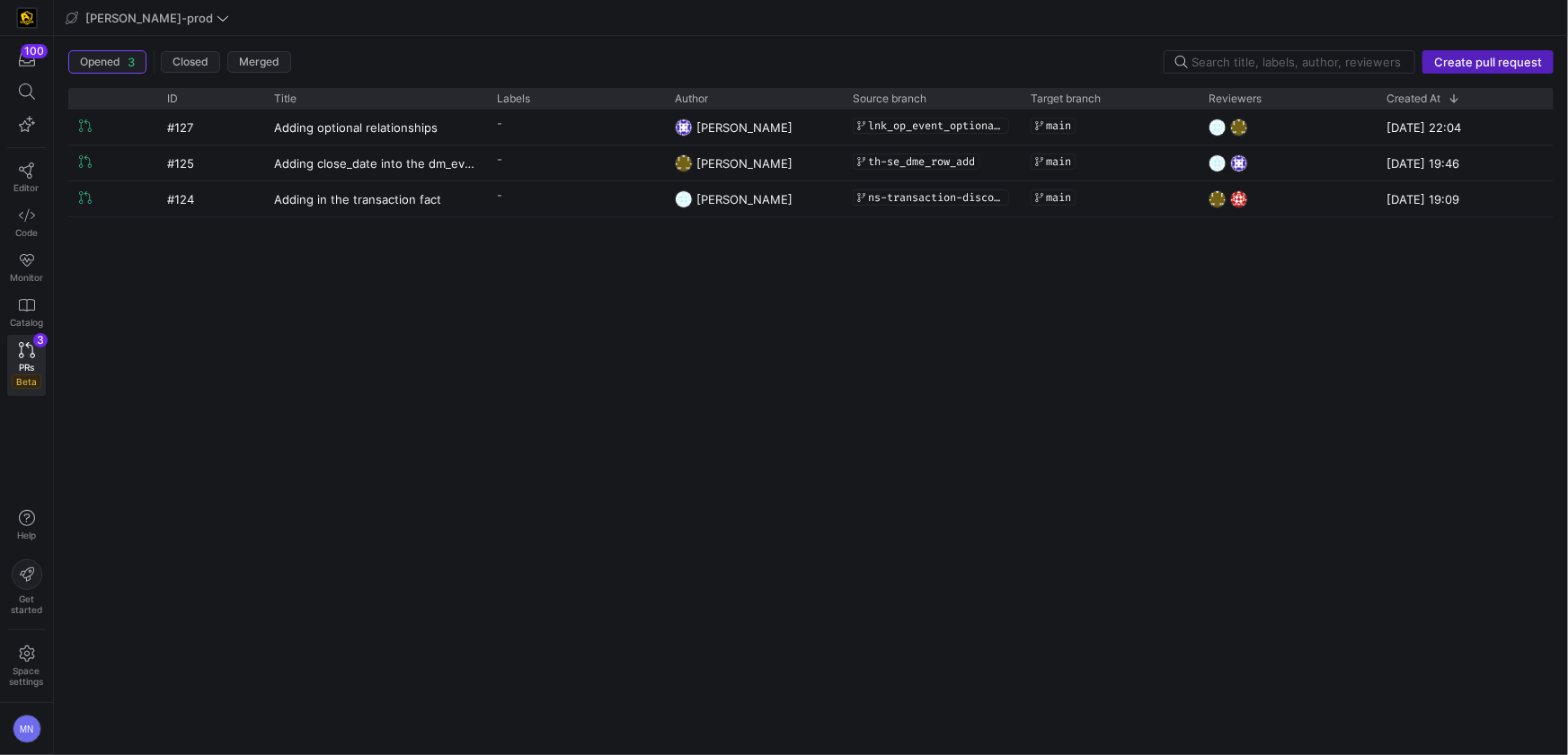
drag, startPoint x: 325, startPoint y: 337, endPoint x: 317, endPoint y: 345, distance: 11.3
click at [324, 337] on div "#127 Adding optional relationships - [PERSON_NAME] lnk_op_event_optional_relati…" at bounding box center [811, 425] width 1485 height 631
